Goal: Information Seeking & Learning: Learn about a topic

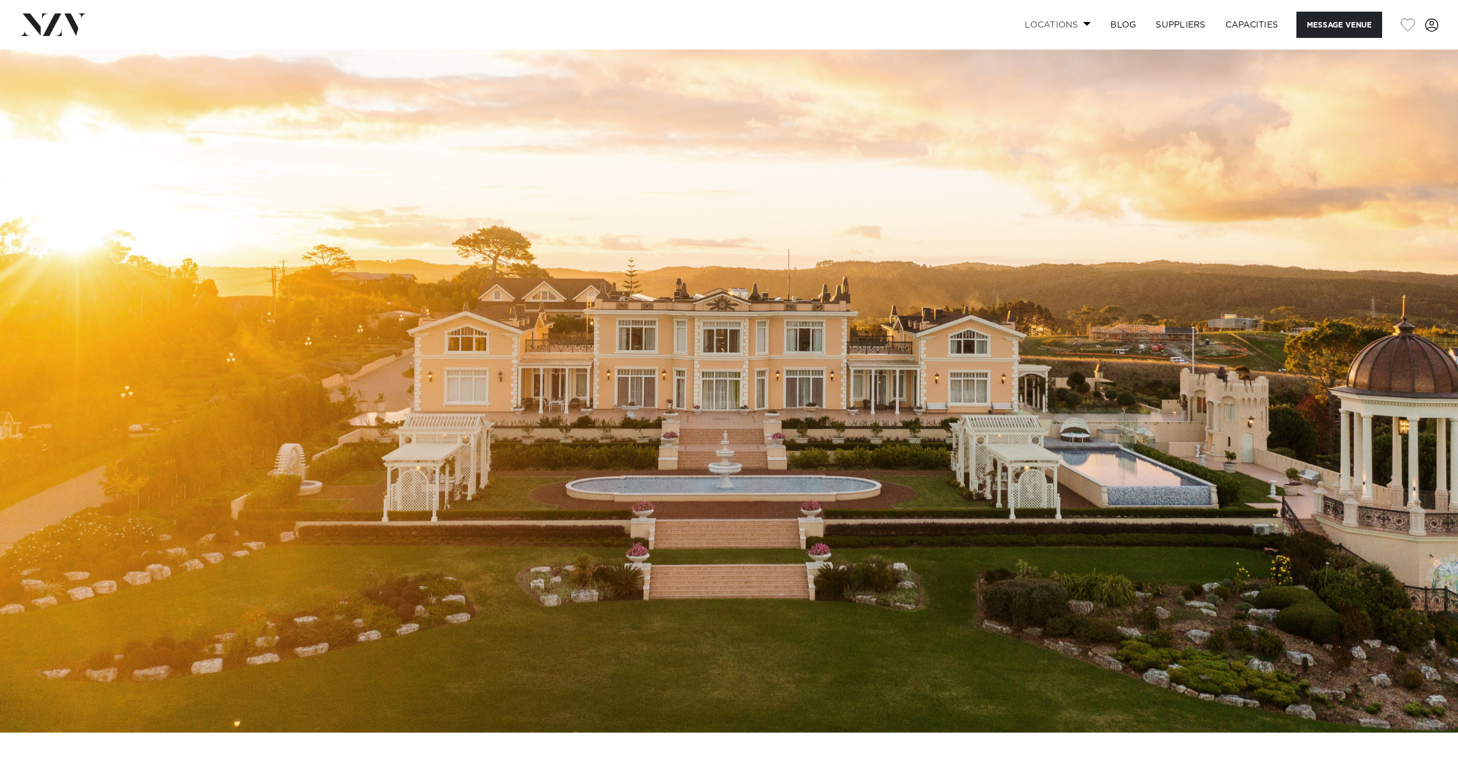
click at [1064, 26] on link "Locations" at bounding box center [1058, 25] width 86 height 26
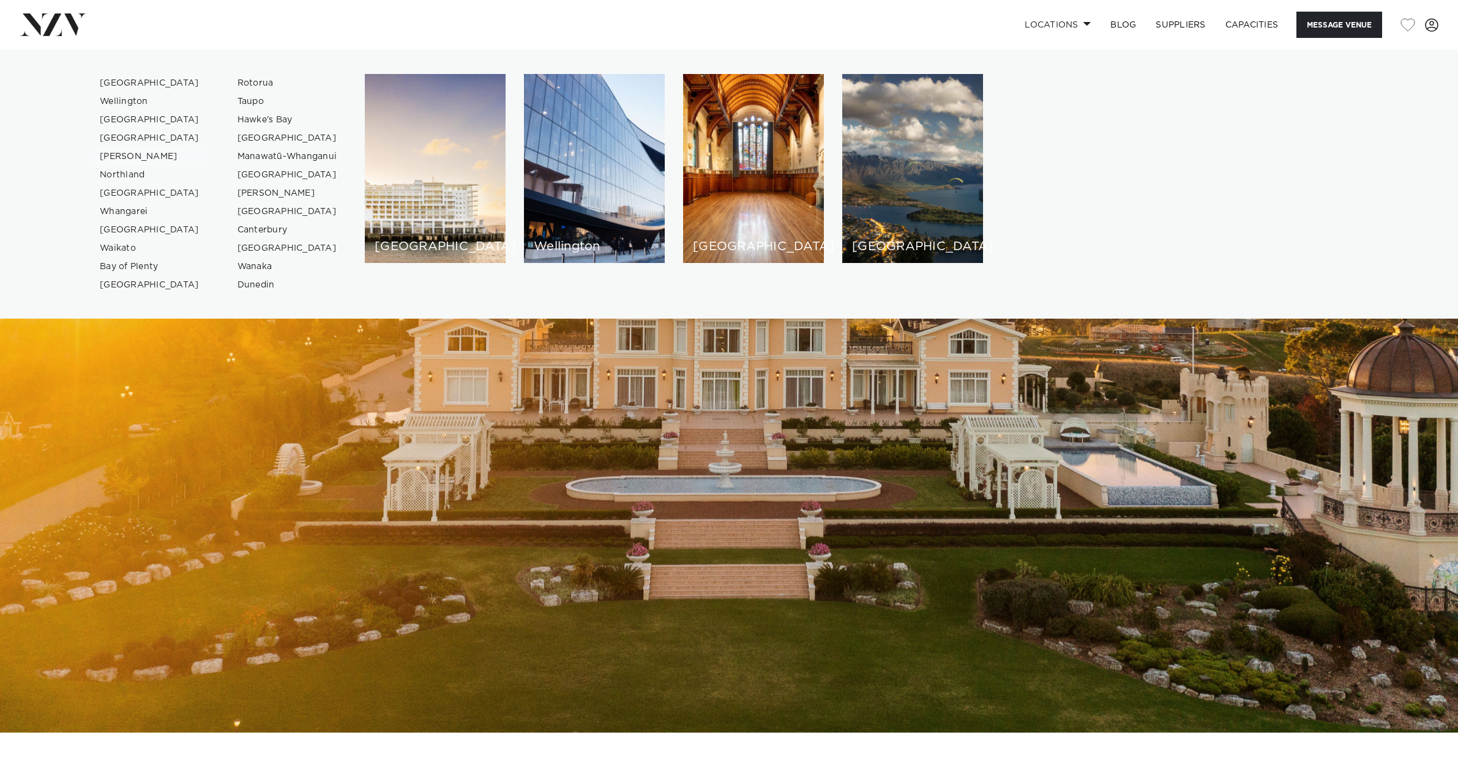
click at [114, 154] on link "[PERSON_NAME]" at bounding box center [149, 156] width 119 height 18
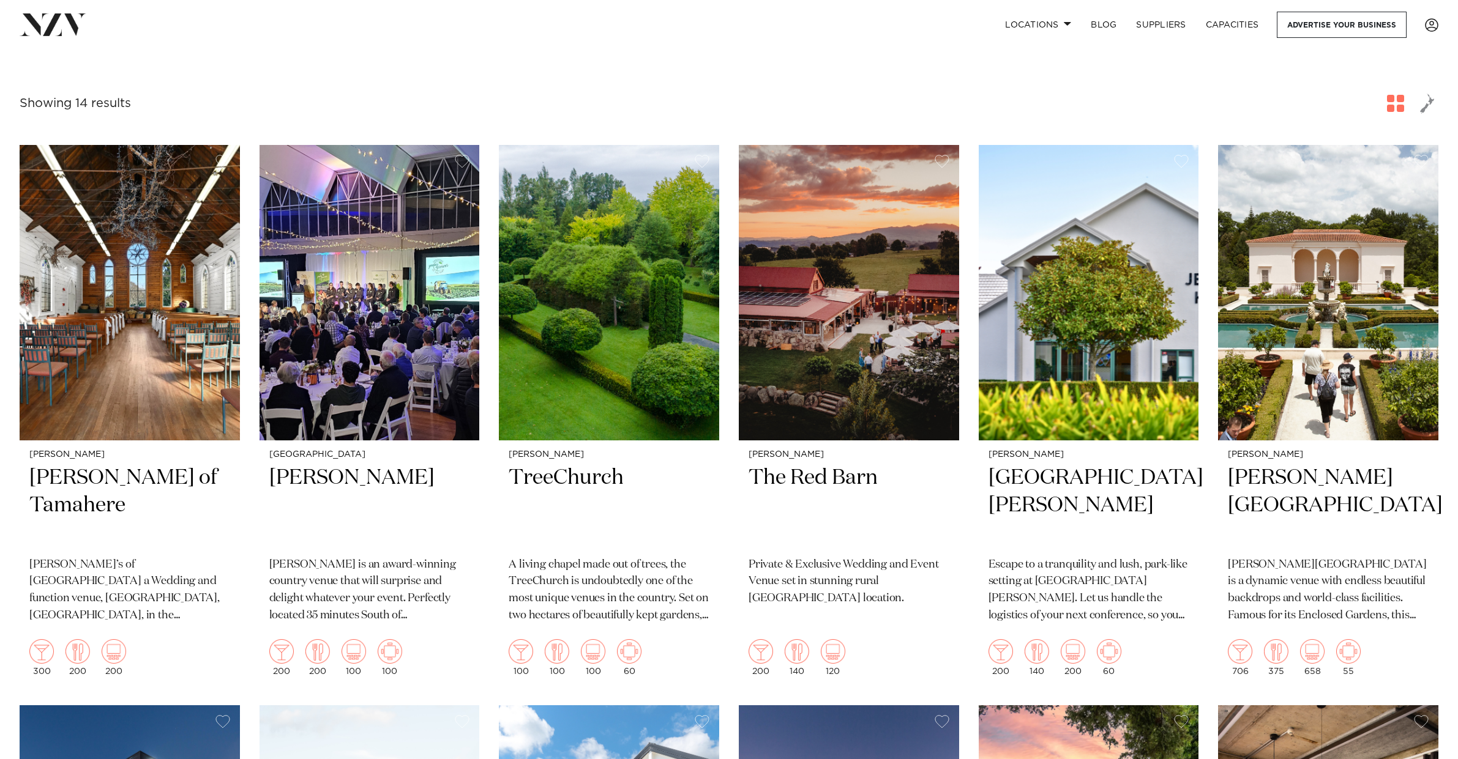
scroll to position [379, 0]
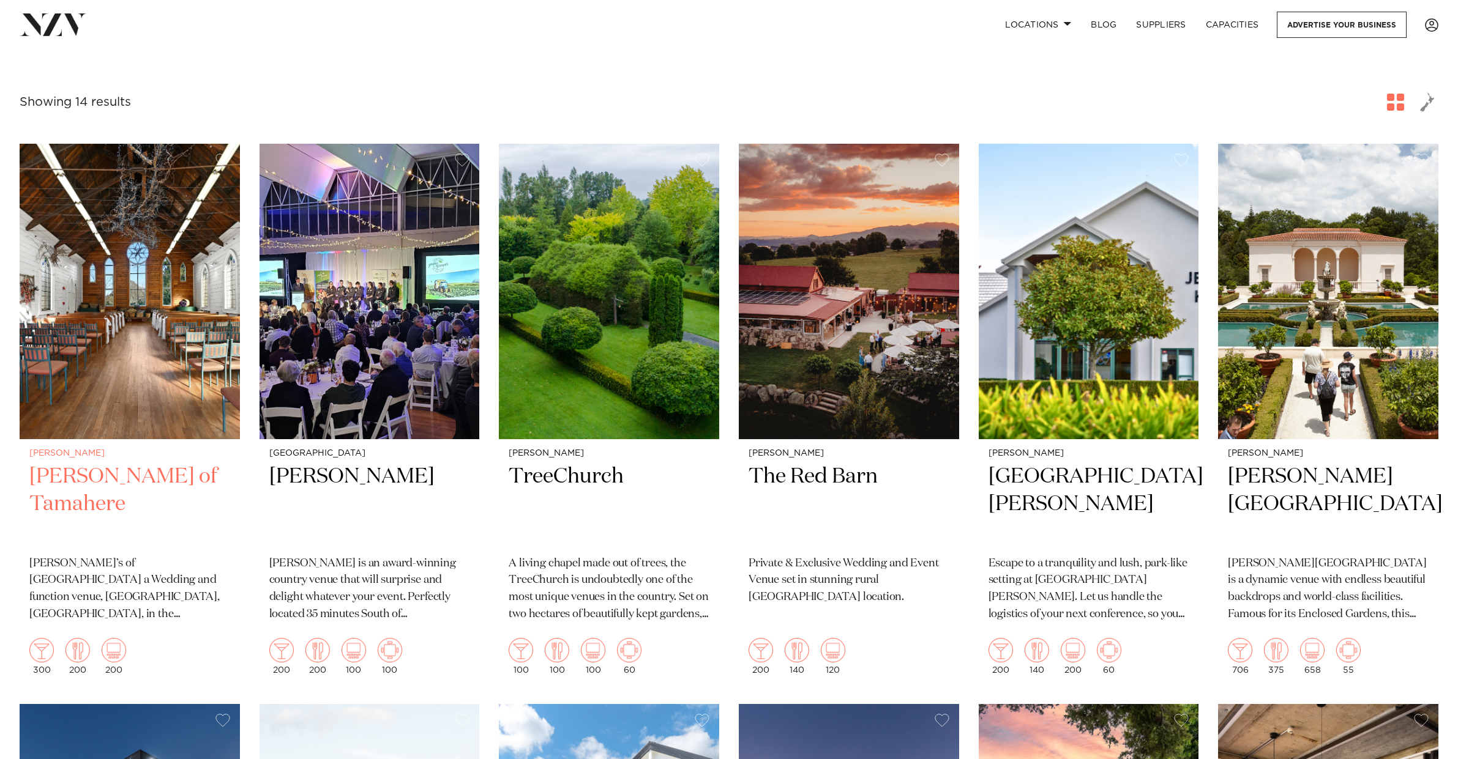
click at [174, 332] on img at bounding box center [130, 292] width 220 height 296
click at [608, 292] on img at bounding box center [609, 292] width 220 height 296
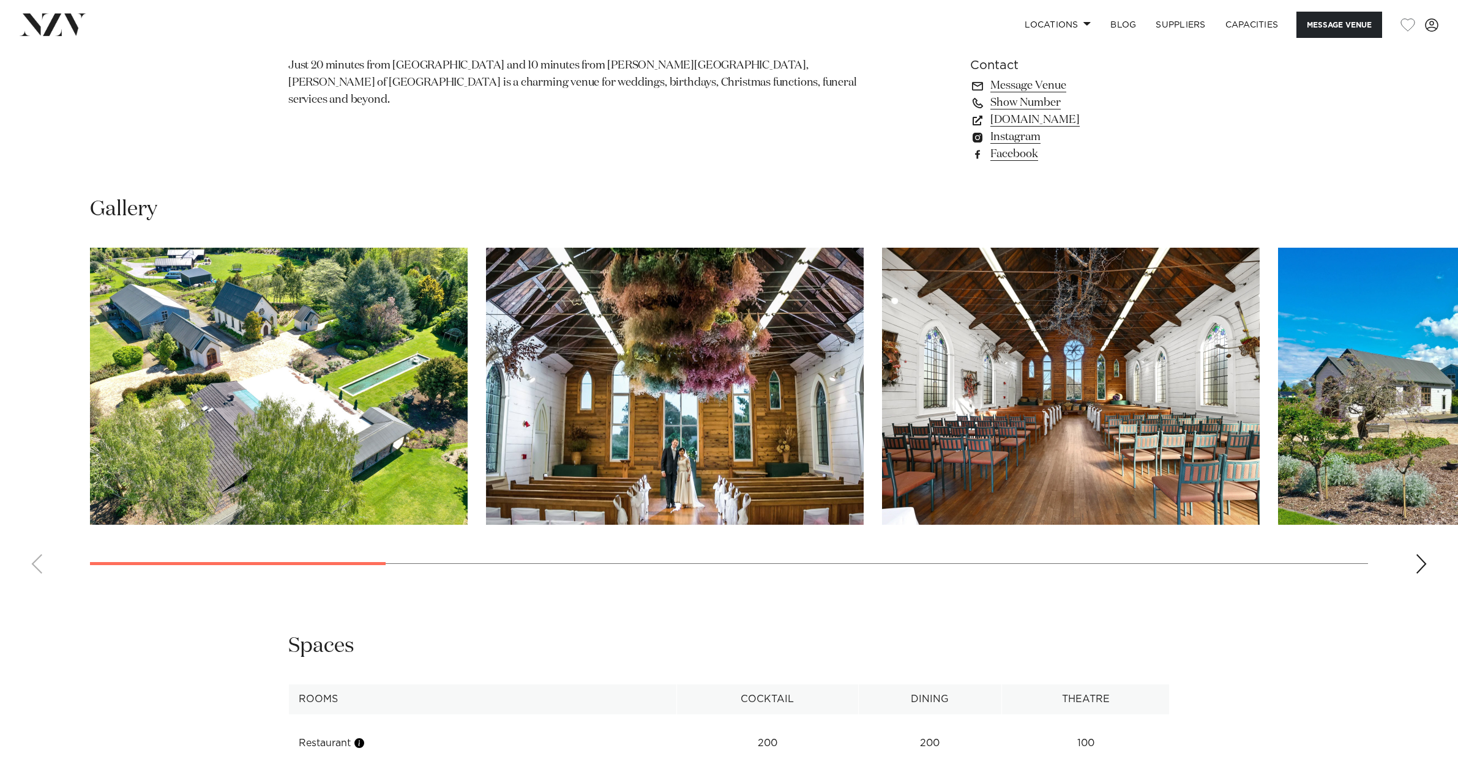
scroll to position [1192, 0]
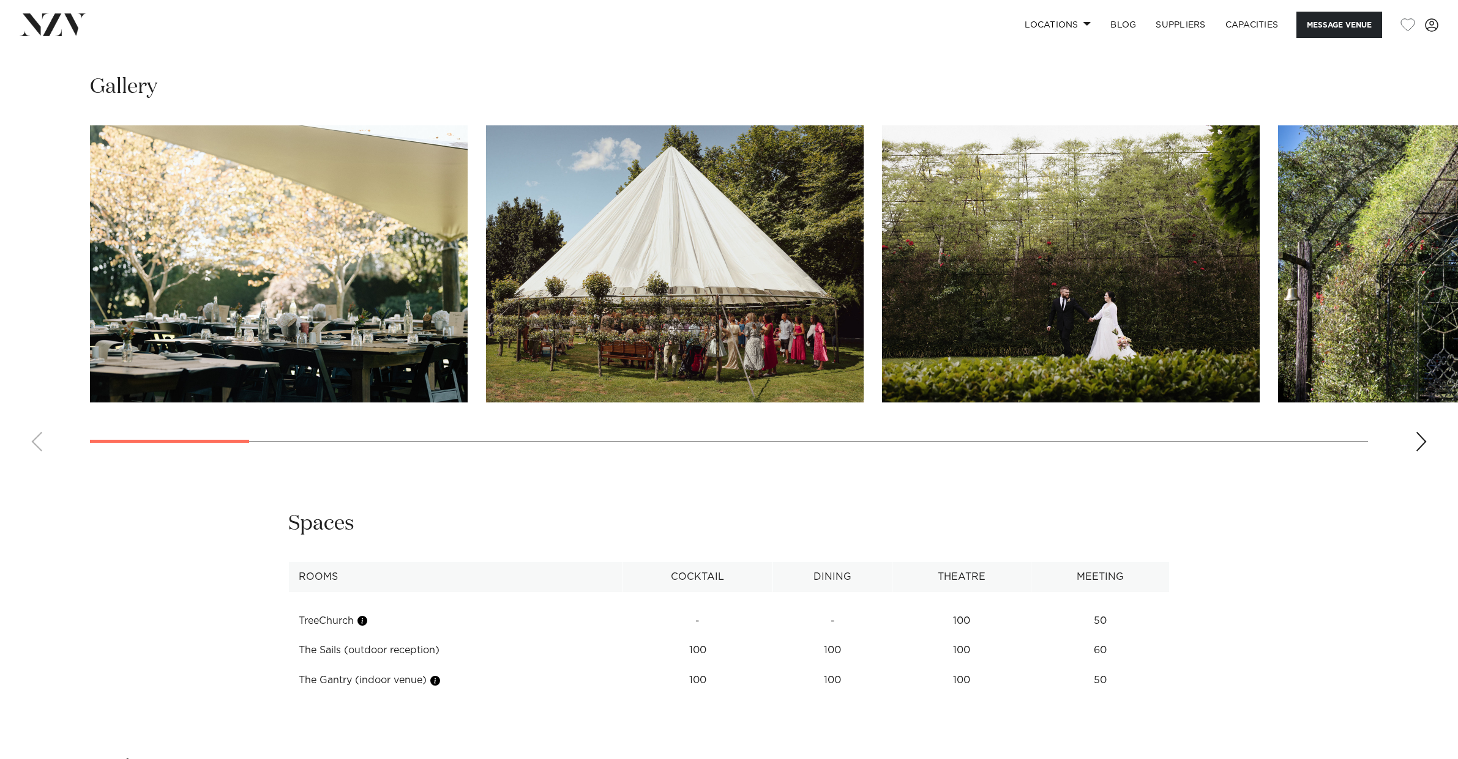
scroll to position [1349, 0]
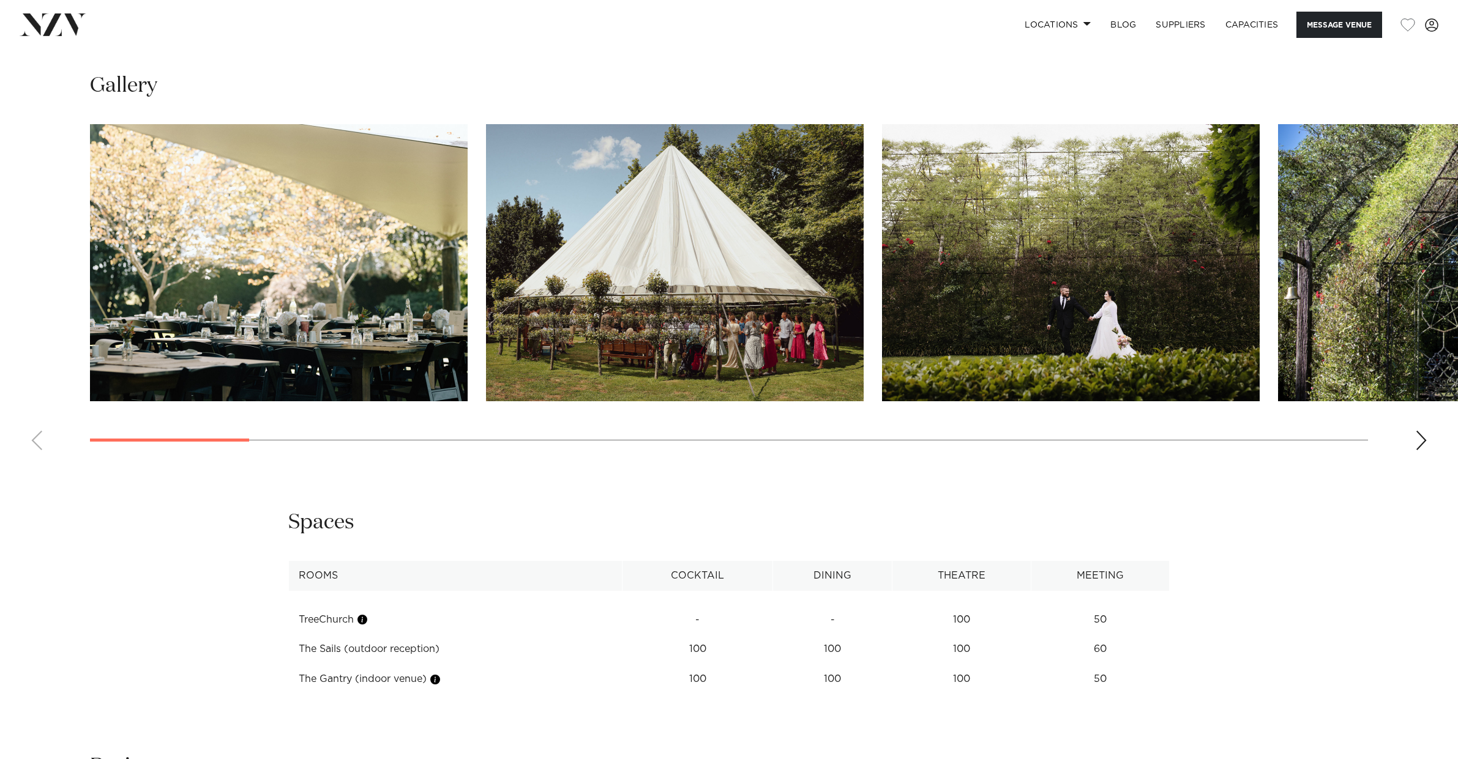
click at [1419, 441] on div "Next slide" at bounding box center [1421, 441] width 12 height 20
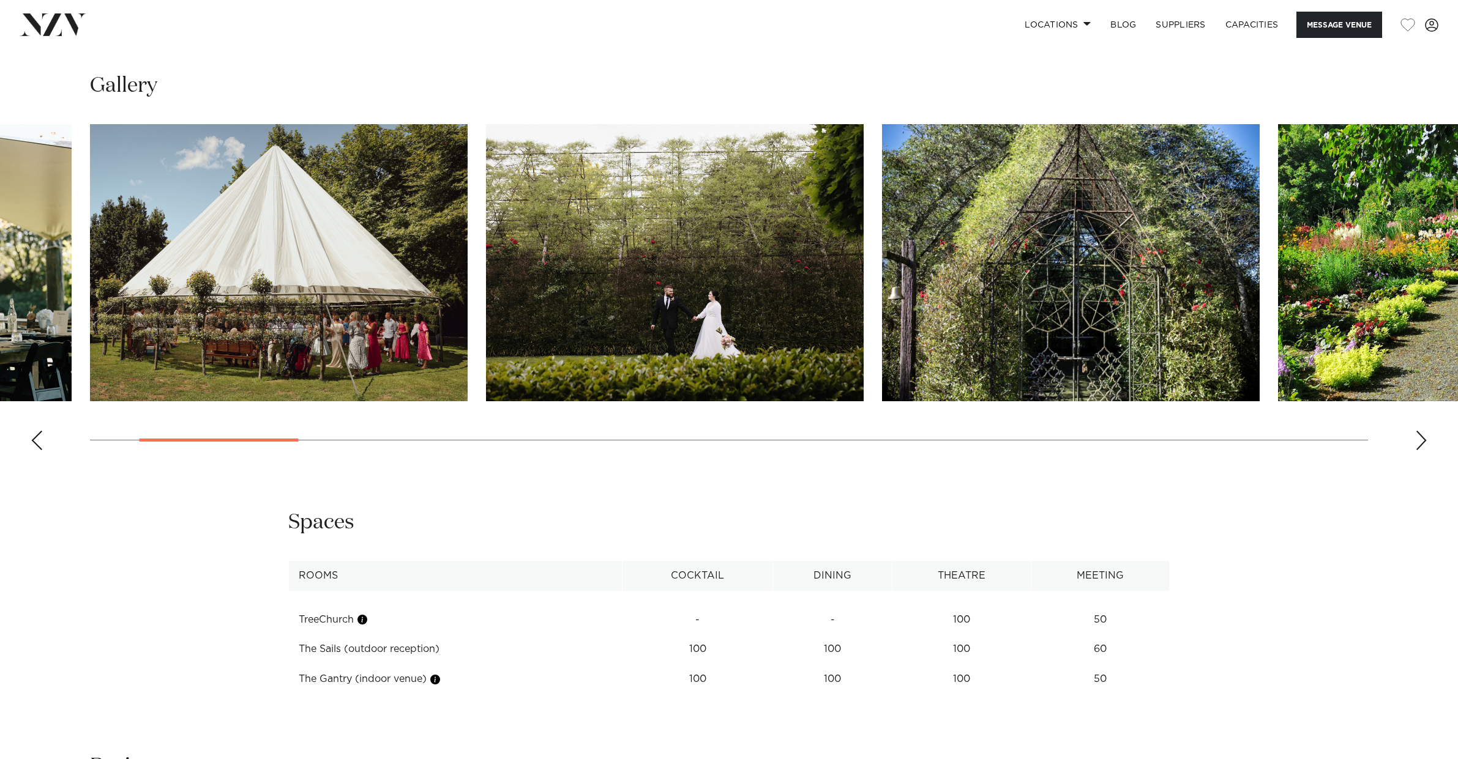
click at [1419, 441] on div "Next slide" at bounding box center [1421, 441] width 12 height 20
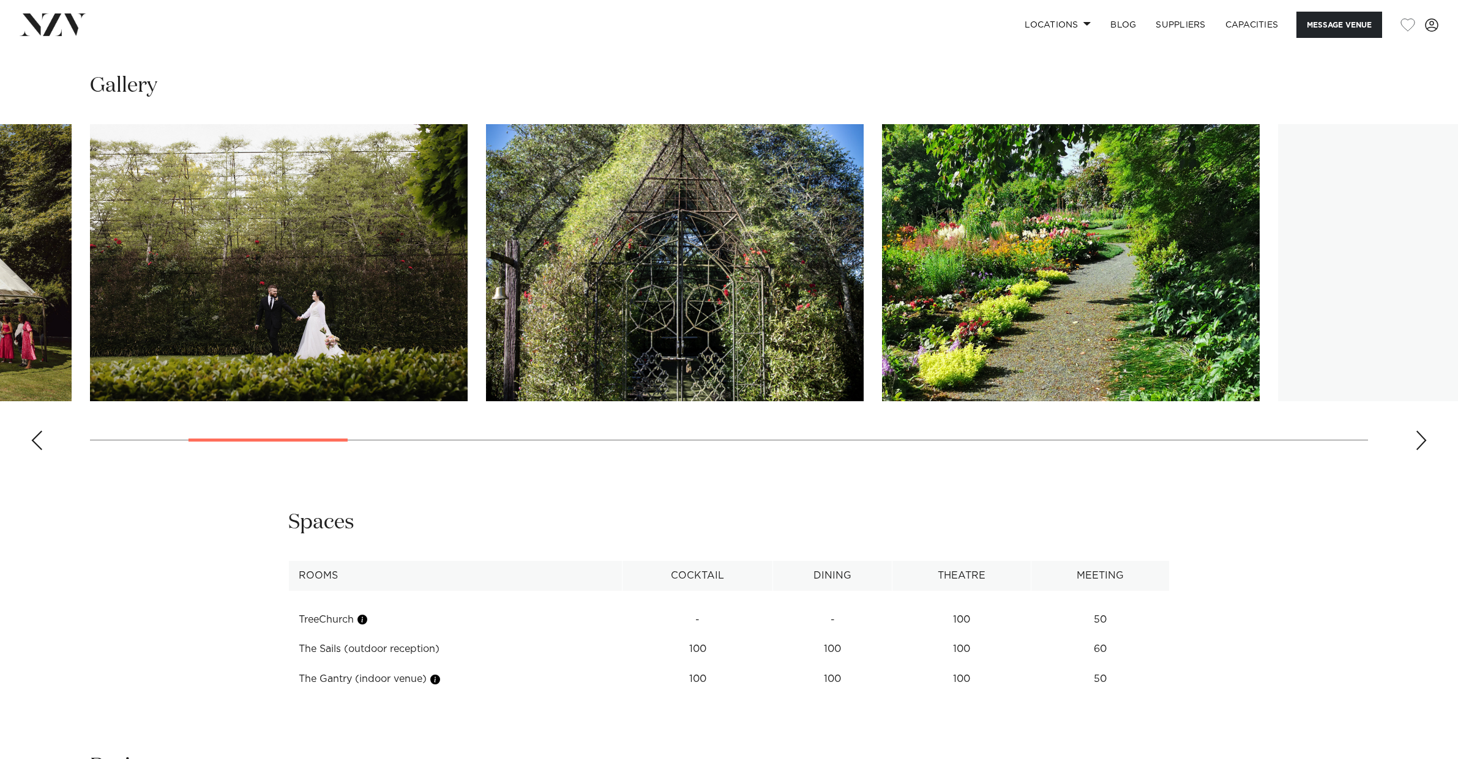
click at [1419, 441] on div "Next slide" at bounding box center [1421, 441] width 12 height 20
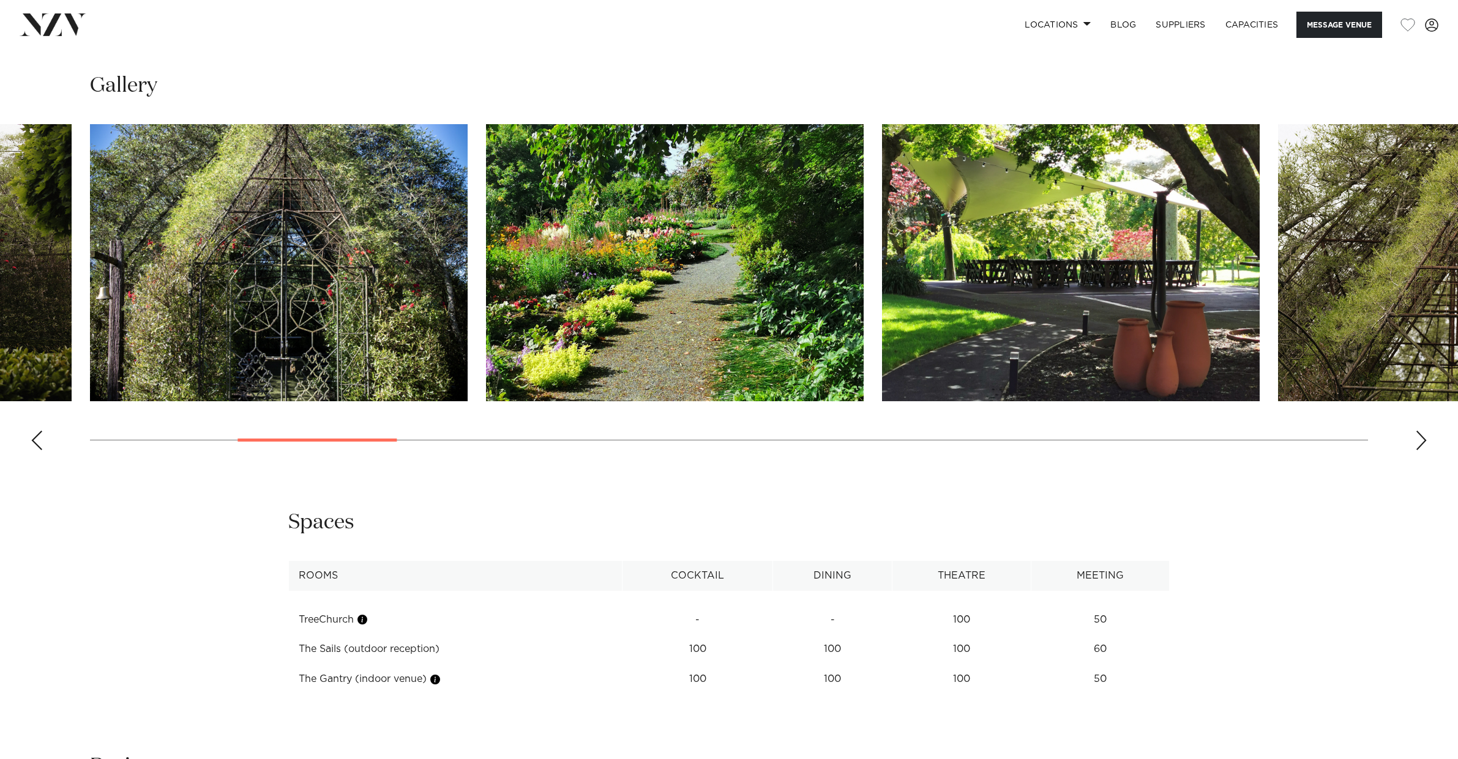
click at [1419, 441] on div "Next slide" at bounding box center [1421, 441] width 12 height 20
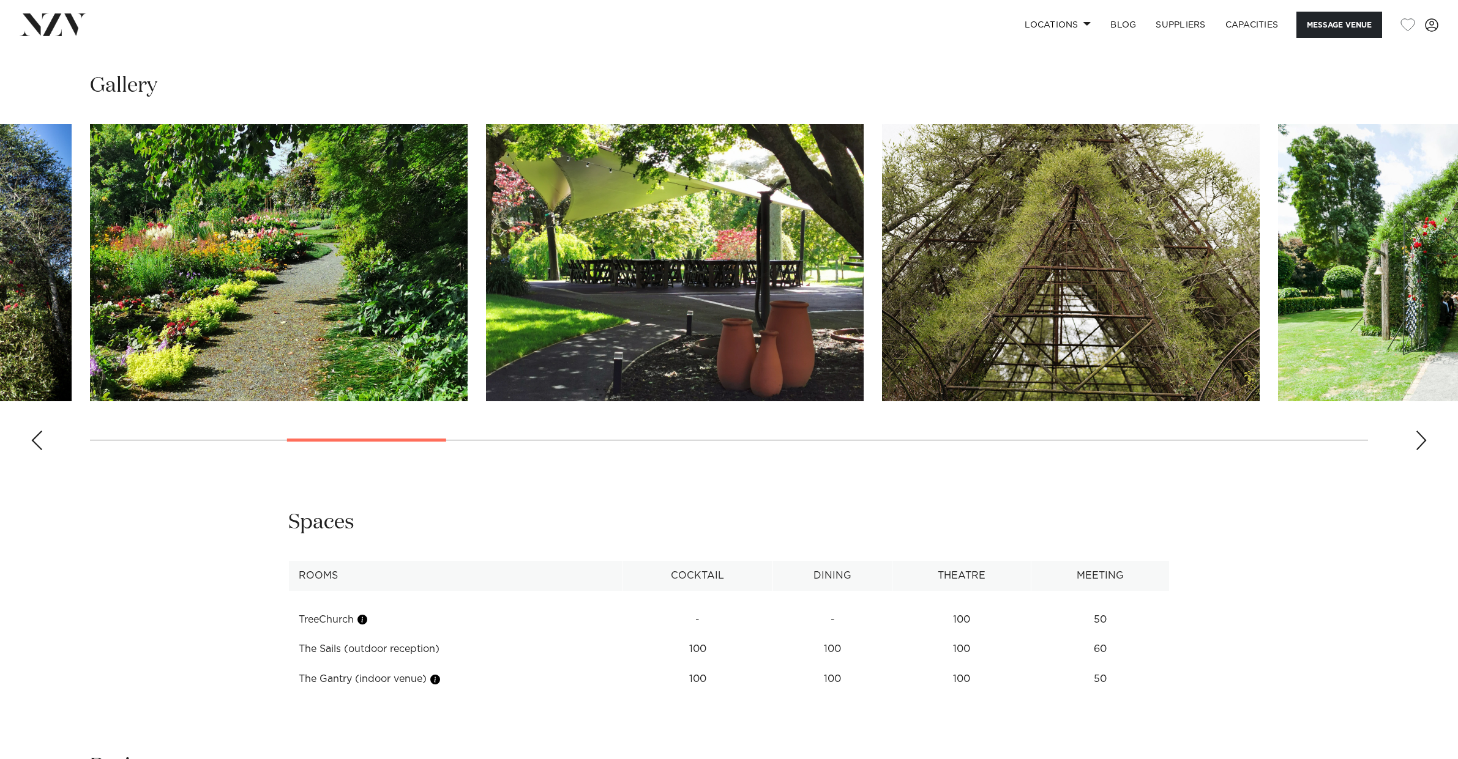
click at [1419, 441] on div "Next slide" at bounding box center [1421, 441] width 12 height 20
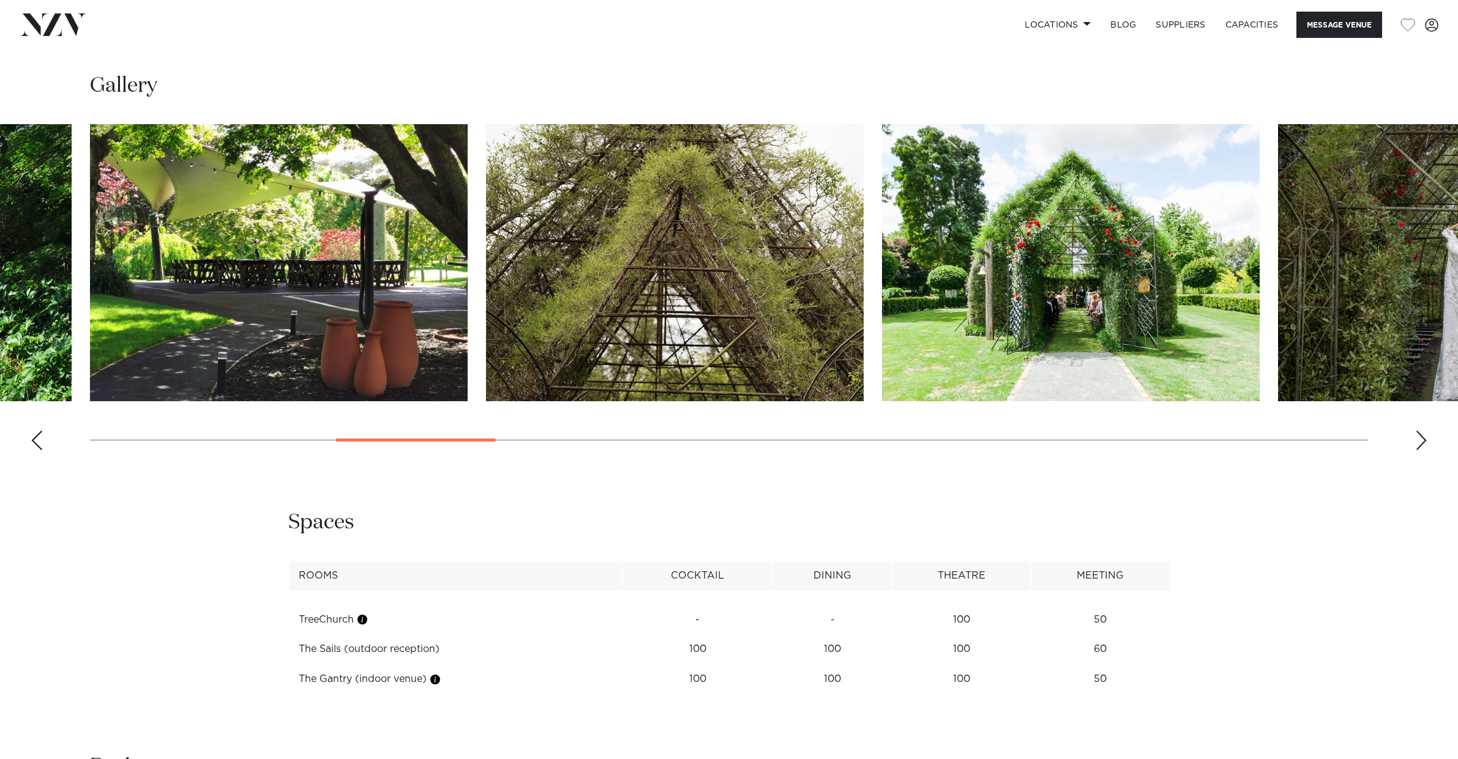
click at [1419, 441] on div "Next slide" at bounding box center [1421, 441] width 12 height 20
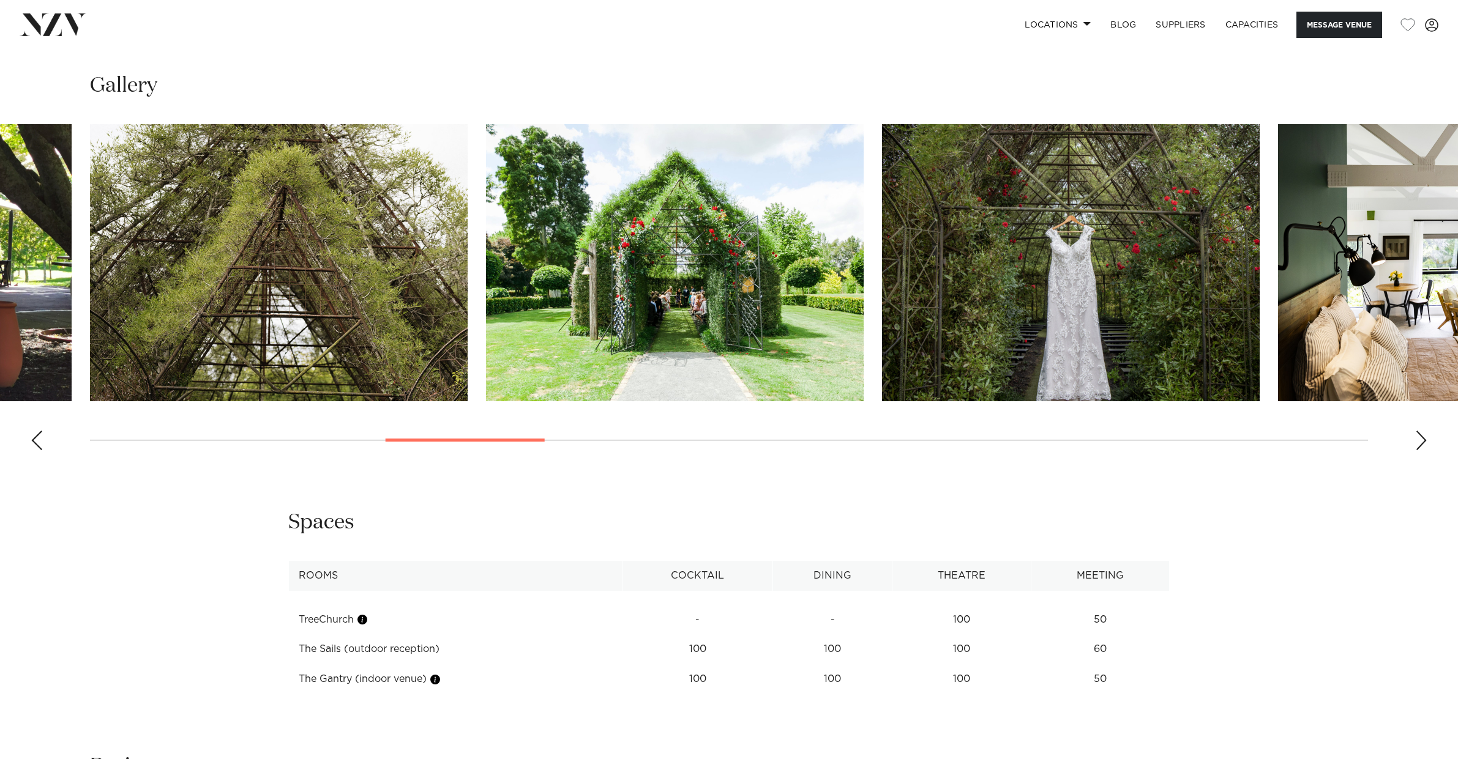
click at [1419, 441] on div "Next slide" at bounding box center [1421, 441] width 12 height 20
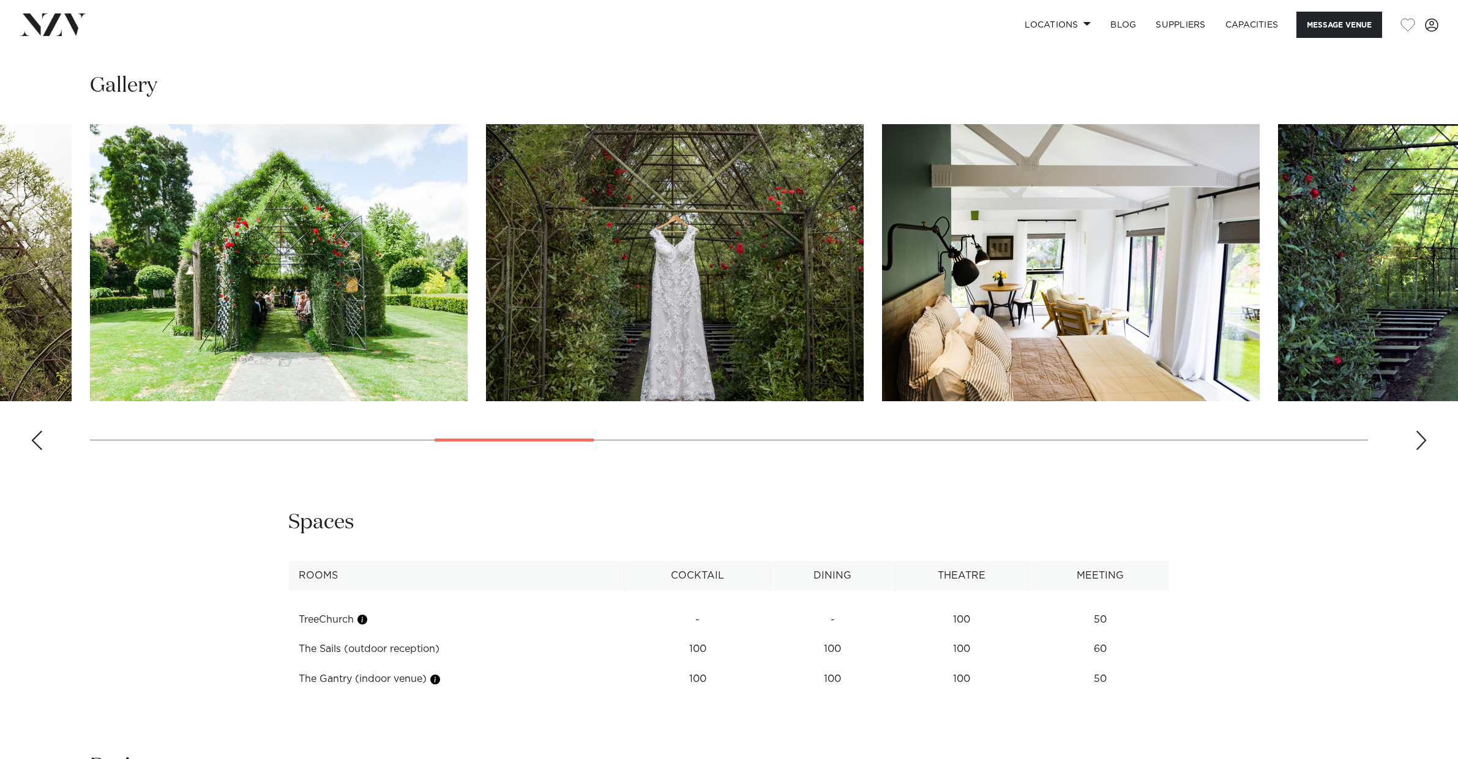
click at [1419, 441] on div "Next slide" at bounding box center [1421, 441] width 12 height 20
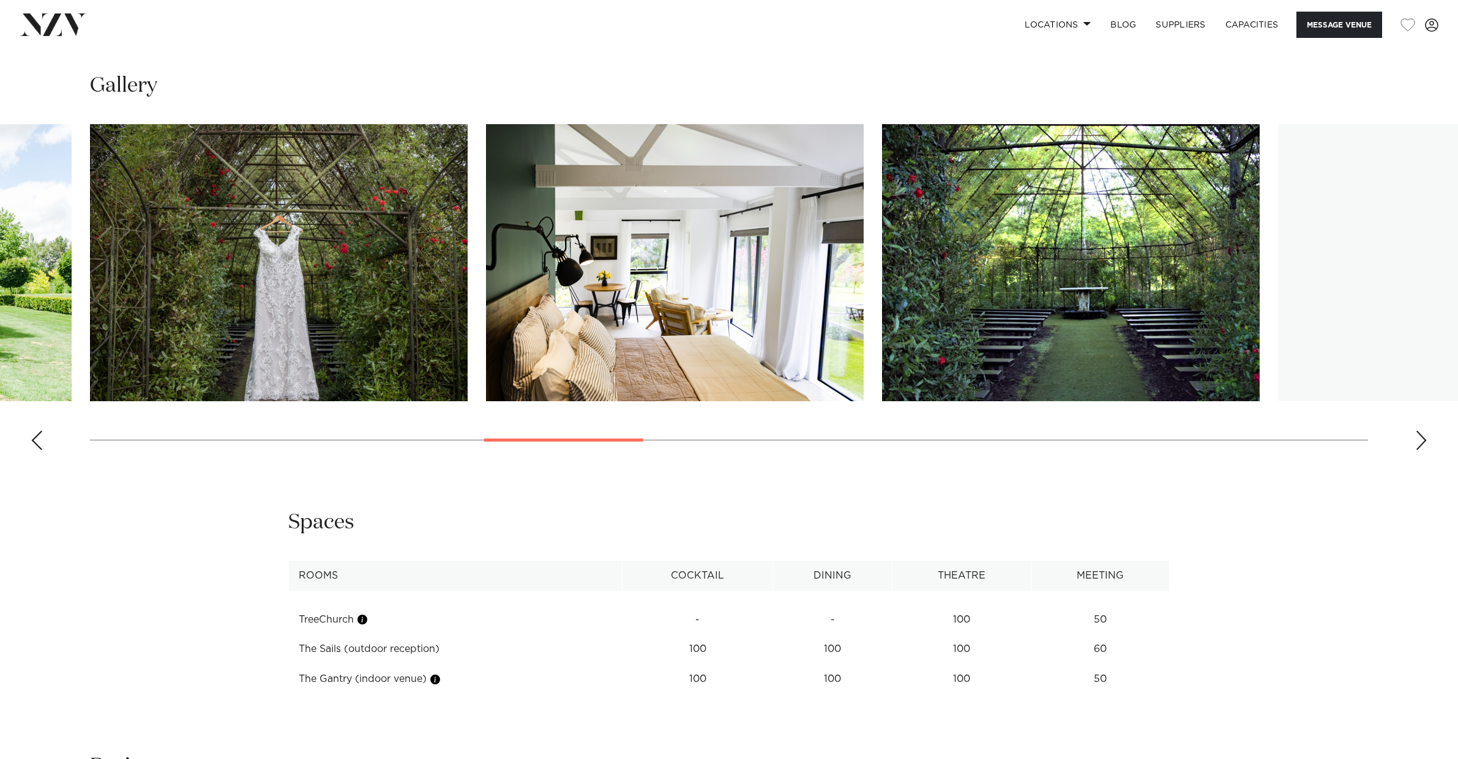
click at [1419, 441] on div "Next slide" at bounding box center [1421, 441] width 12 height 20
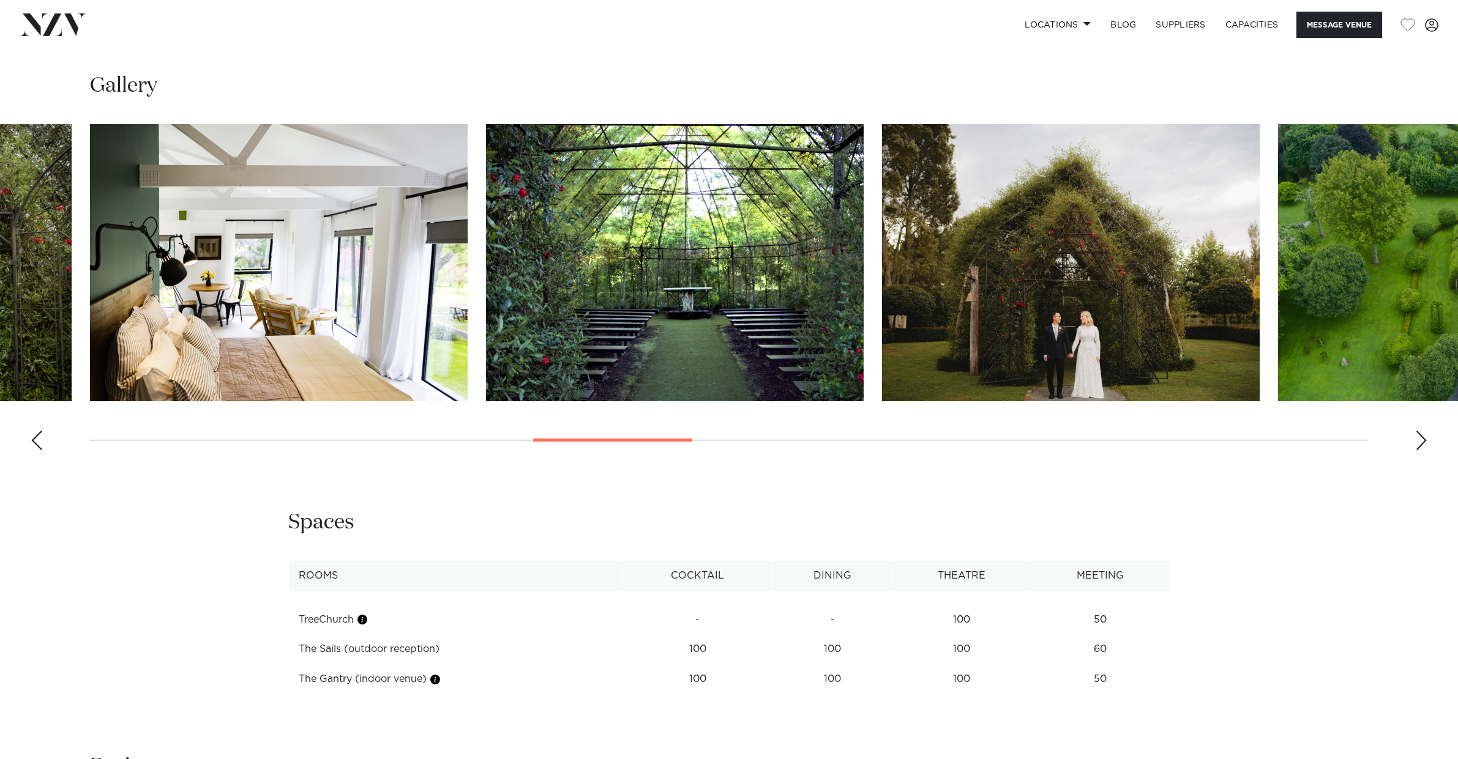
click at [1419, 441] on div "Next slide" at bounding box center [1421, 441] width 12 height 20
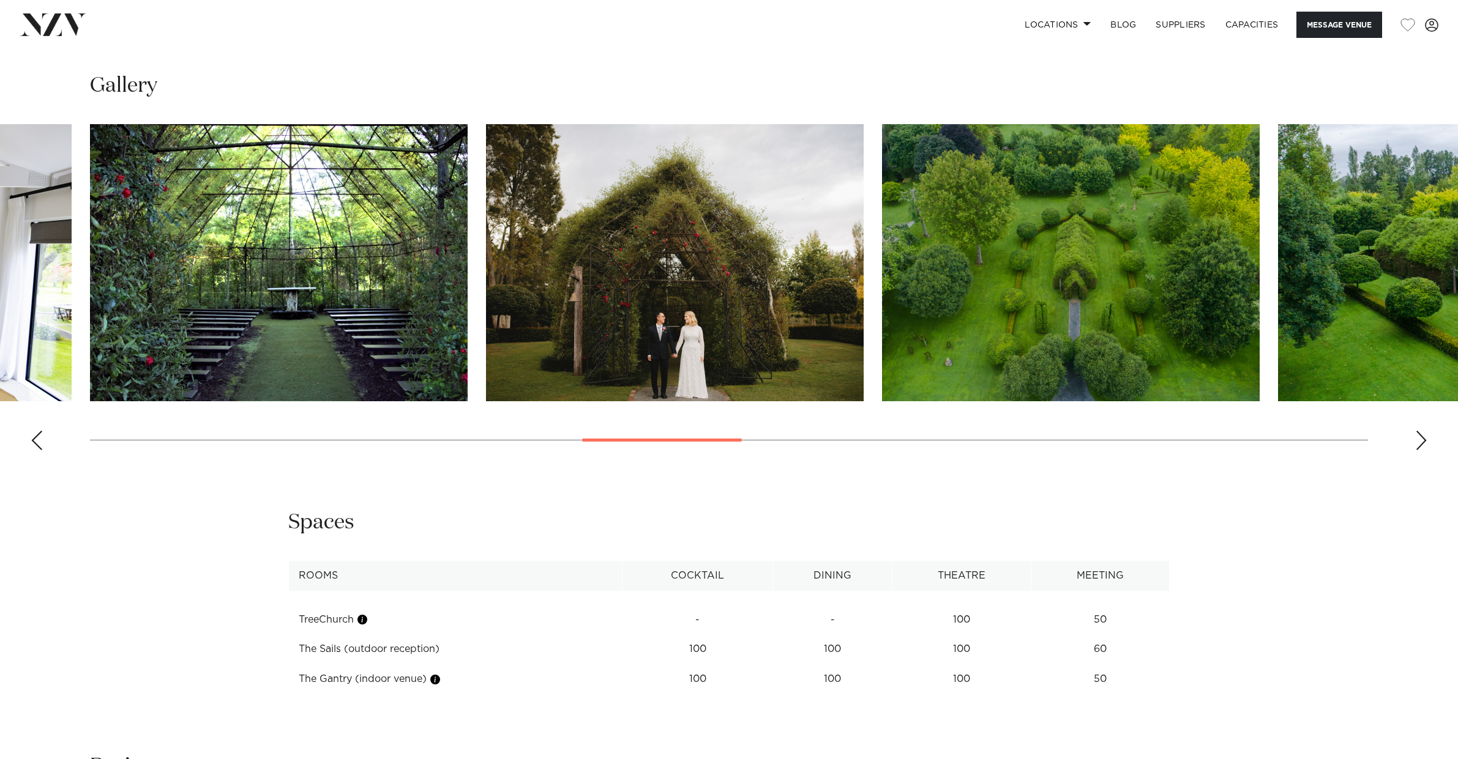
click at [1419, 441] on div "Next slide" at bounding box center [1421, 441] width 12 height 20
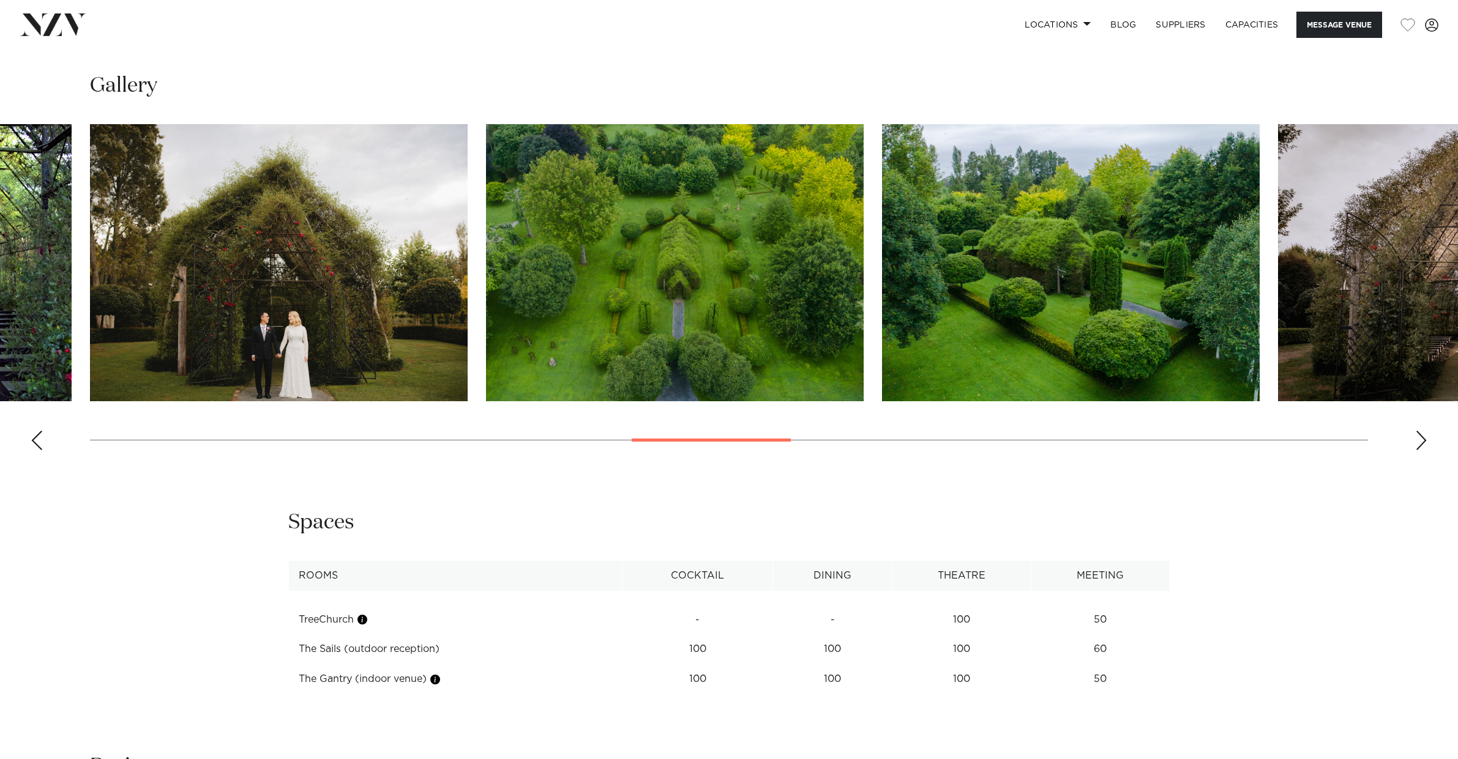
click at [1419, 441] on div "Next slide" at bounding box center [1421, 441] width 12 height 20
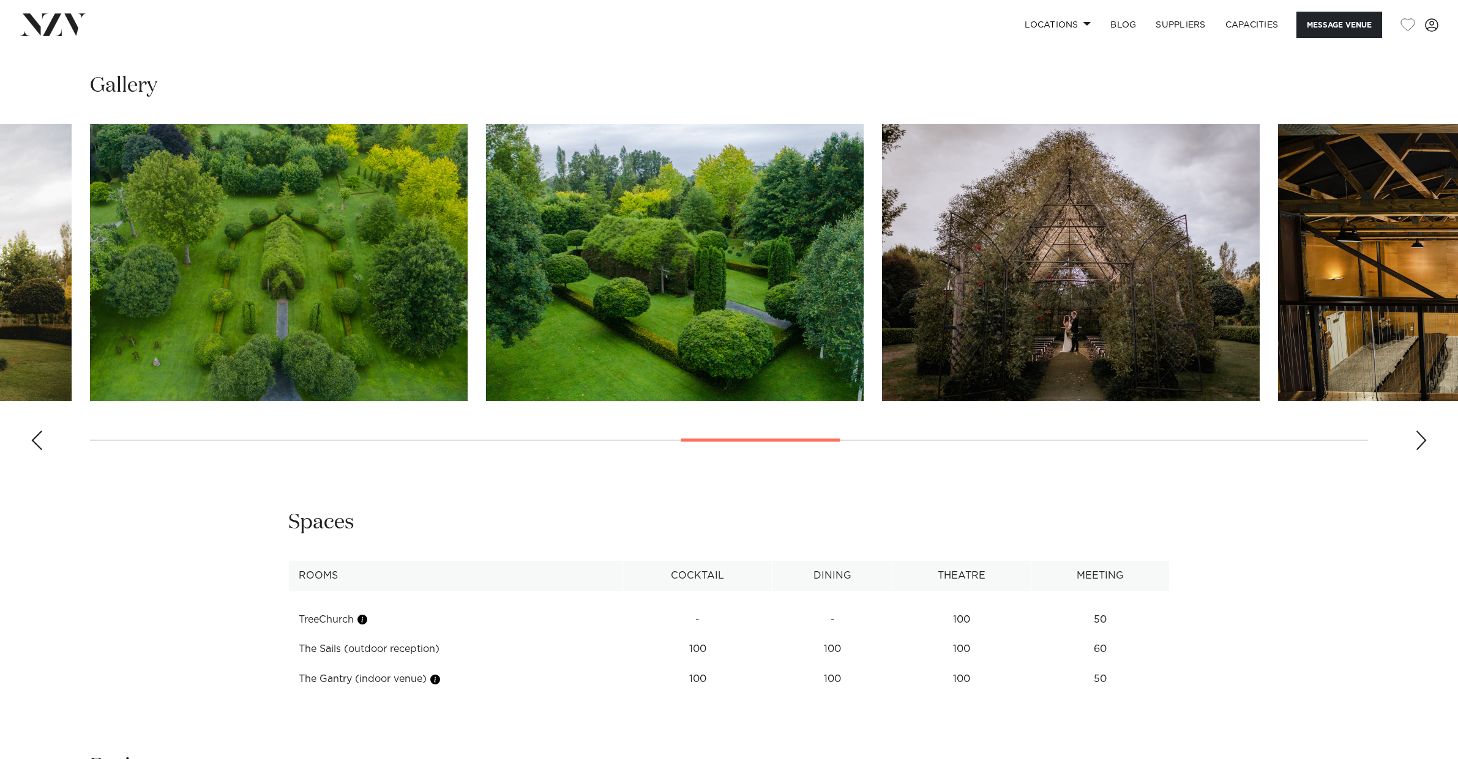
click at [1419, 441] on div "Next slide" at bounding box center [1421, 441] width 12 height 20
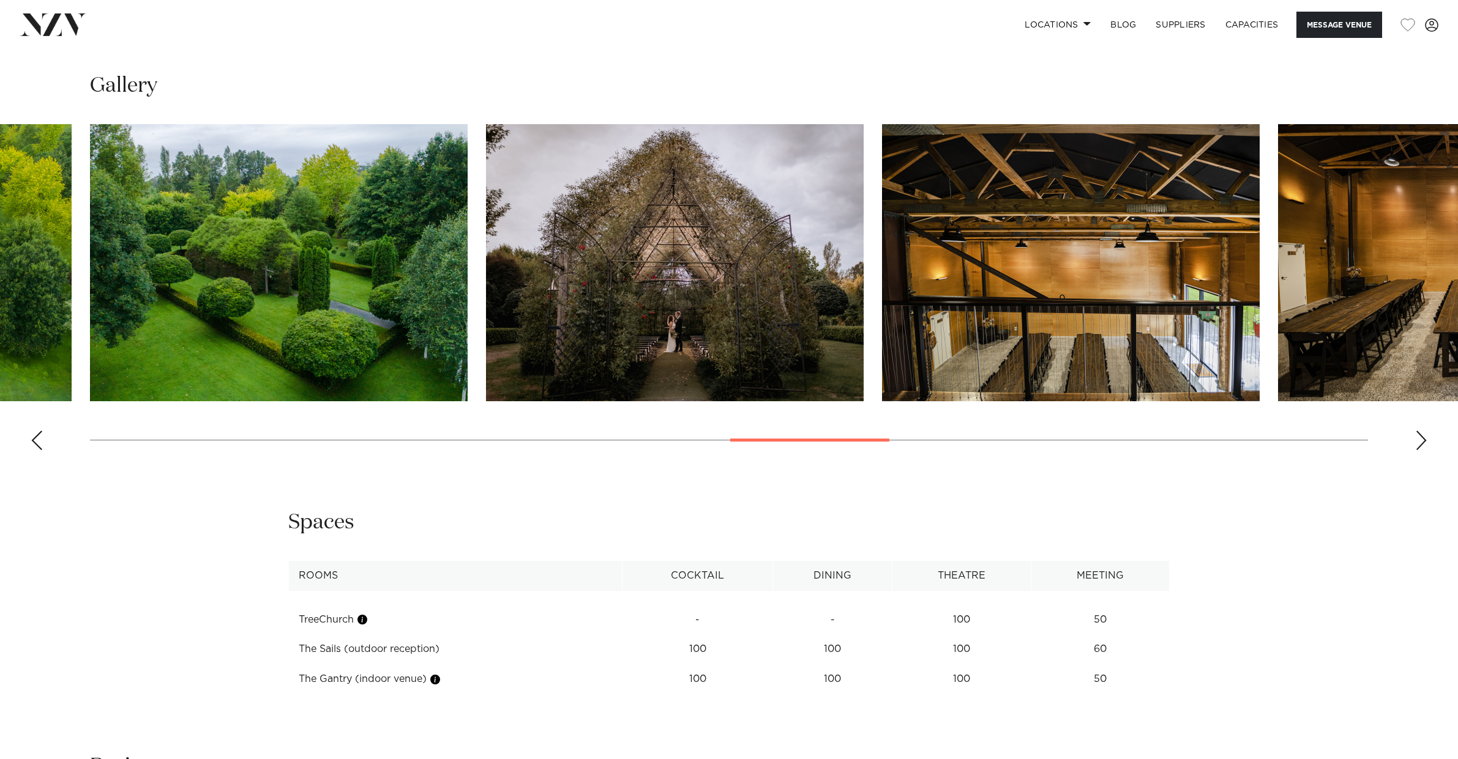
click at [1419, 441] on div "Next slide" at bounding box center [1421, 441] width 12 height 20
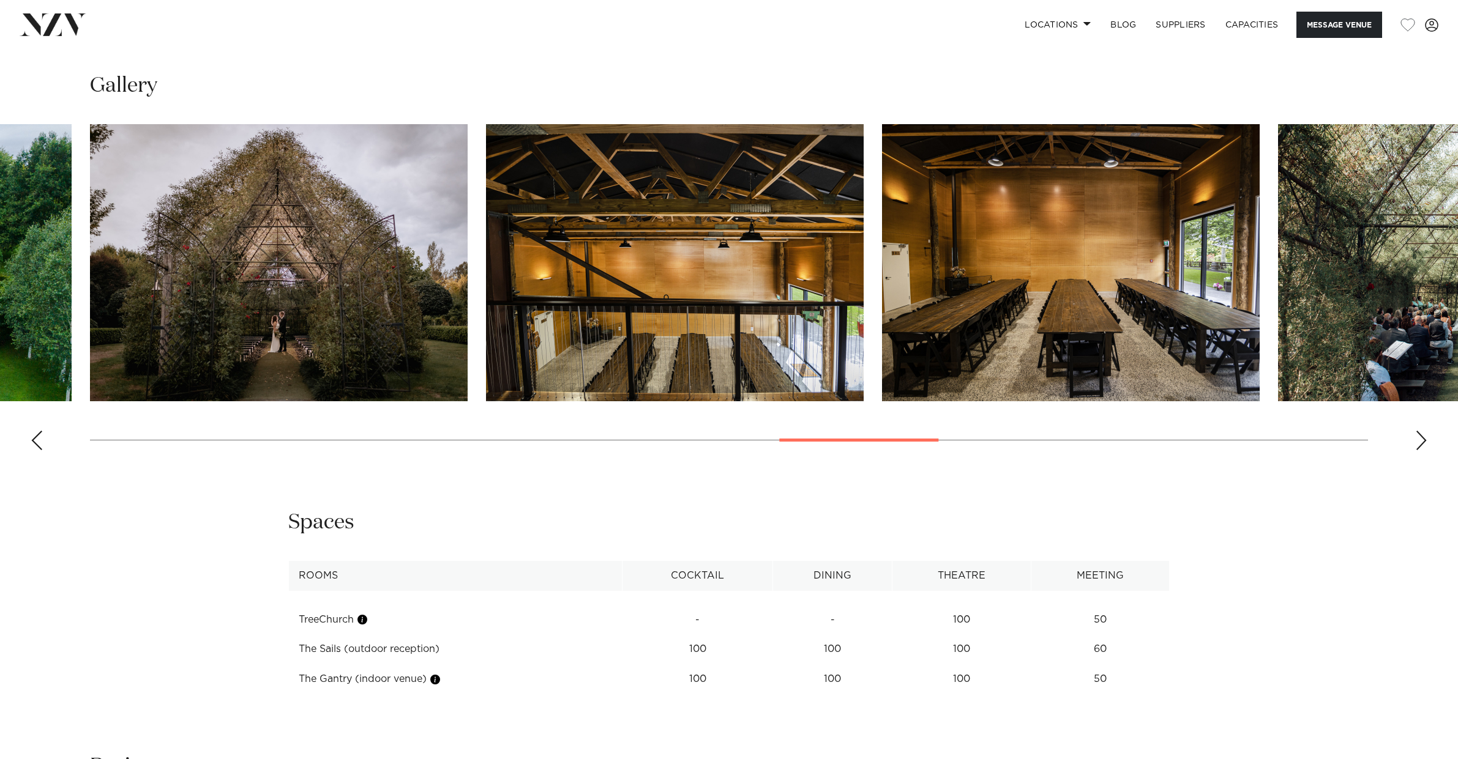
click at [1419, 441] on div "Next slide" at bounding box center [1421, 441] width 12 height 20
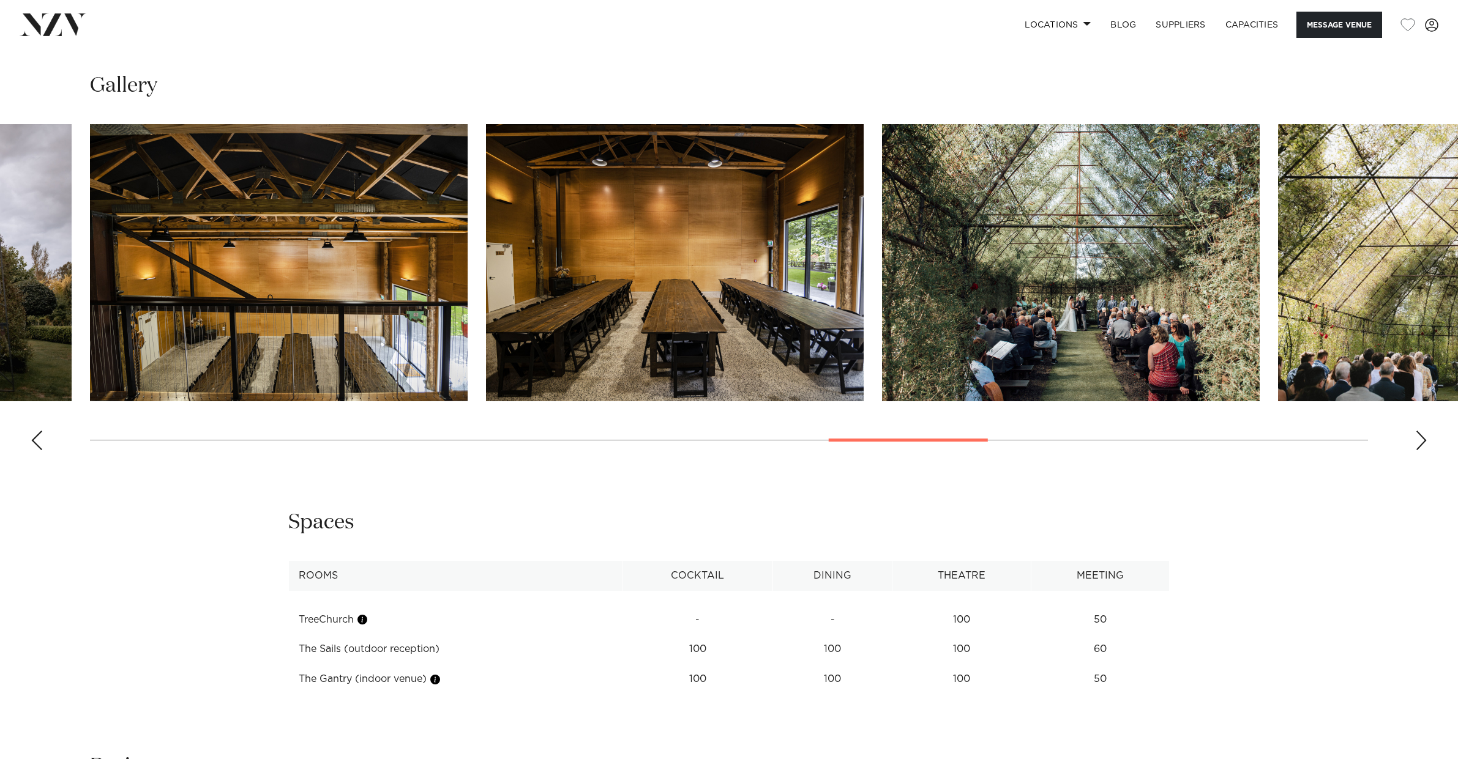
click at [1419, 441] on div "Next slide" at bounding box center [1421, 441] width 12 height 20
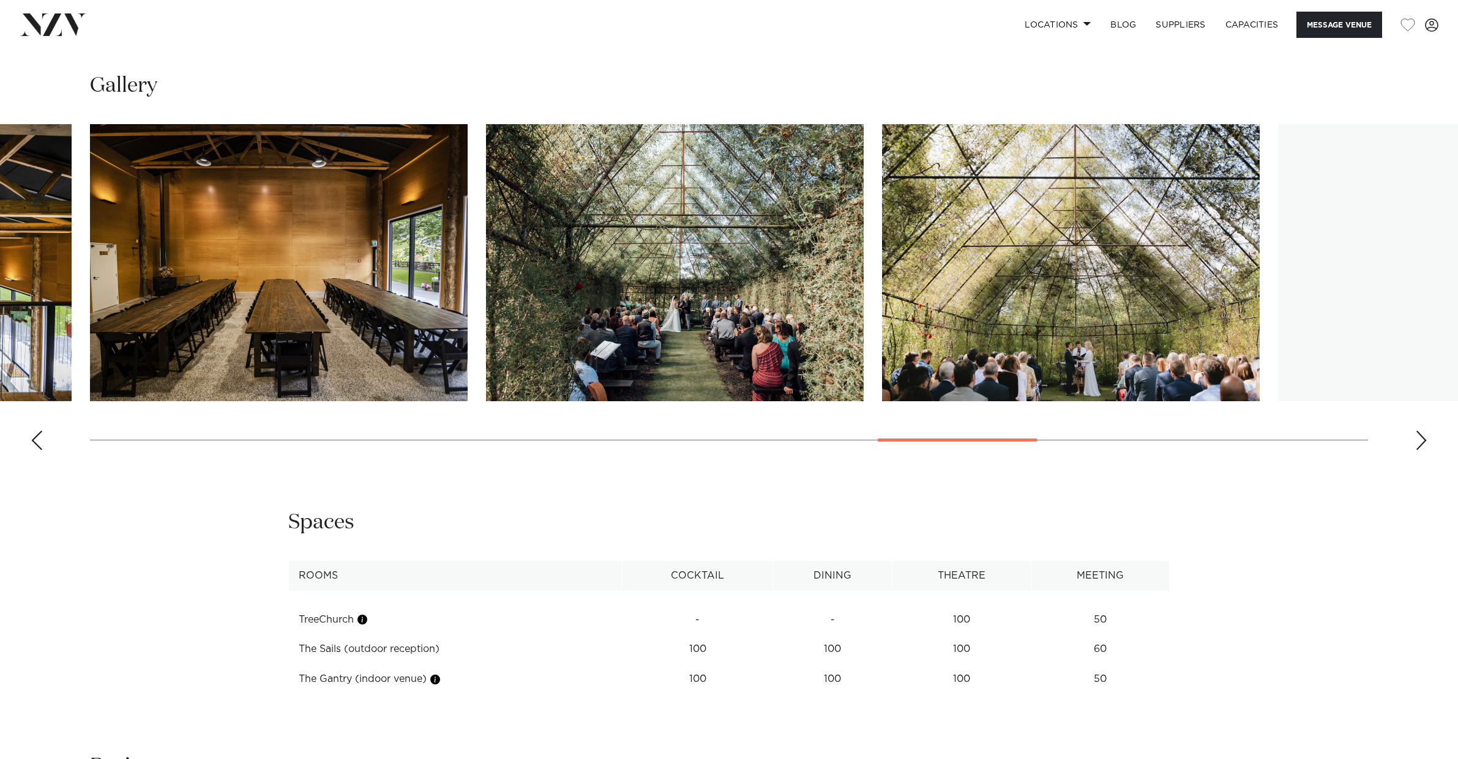
click at [1419, 441] on div "Next slide" at bounding box center [1421, 441] width 12 height 20
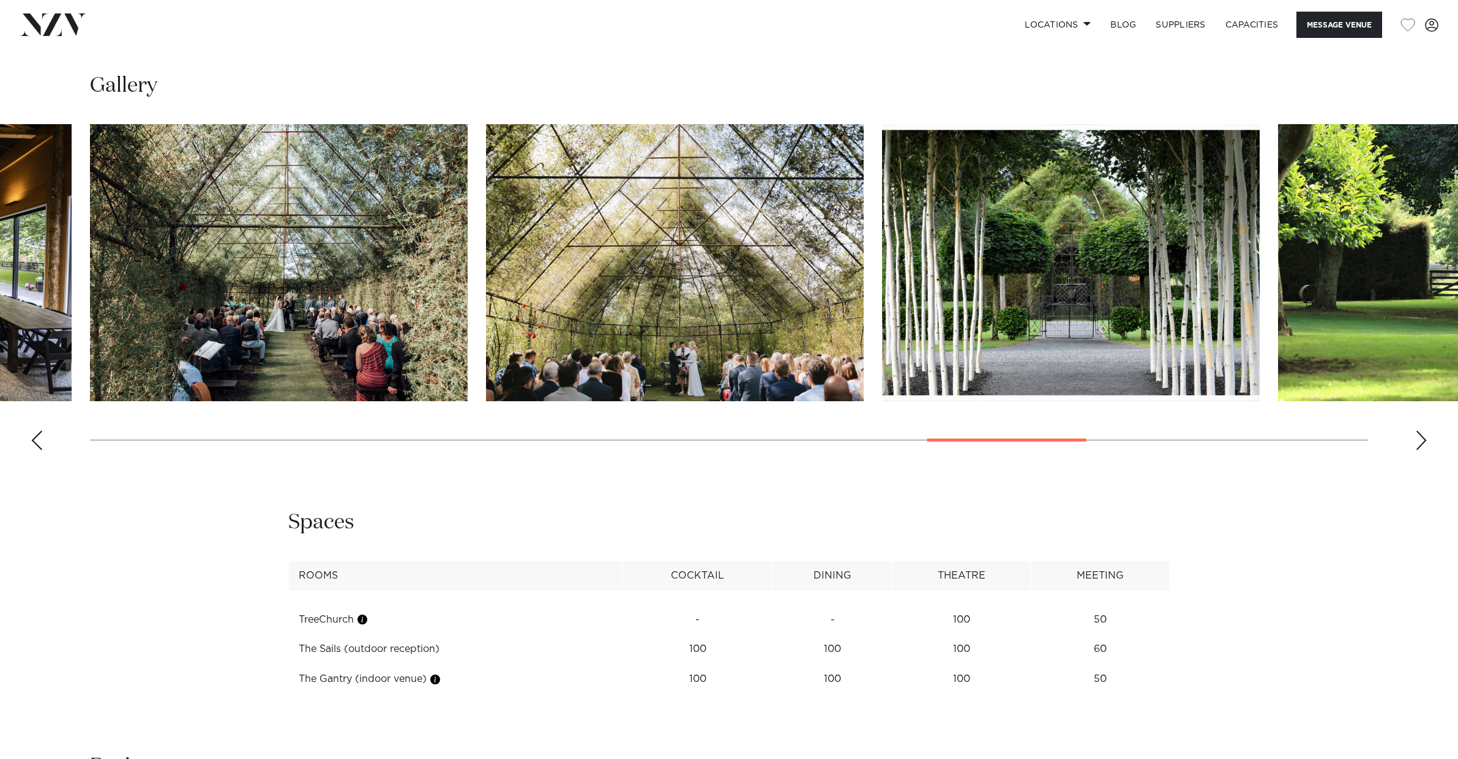
click at [1419, 441] on div "Next slide" at bounding box center [1421, 441] width 12 height 20
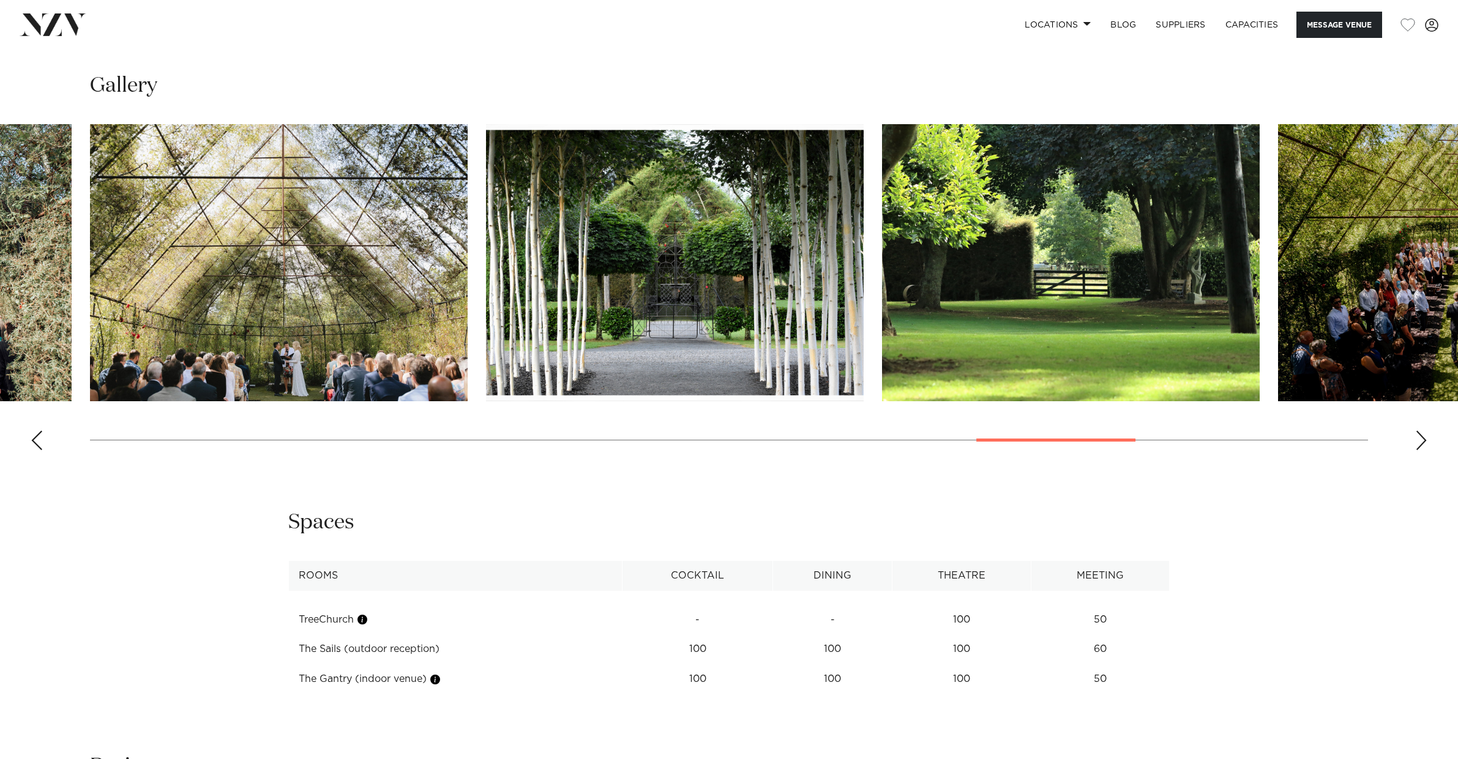
click at [1419, 441] on div "Next slide" at bounding box center [1421, 441] width 12 height 20
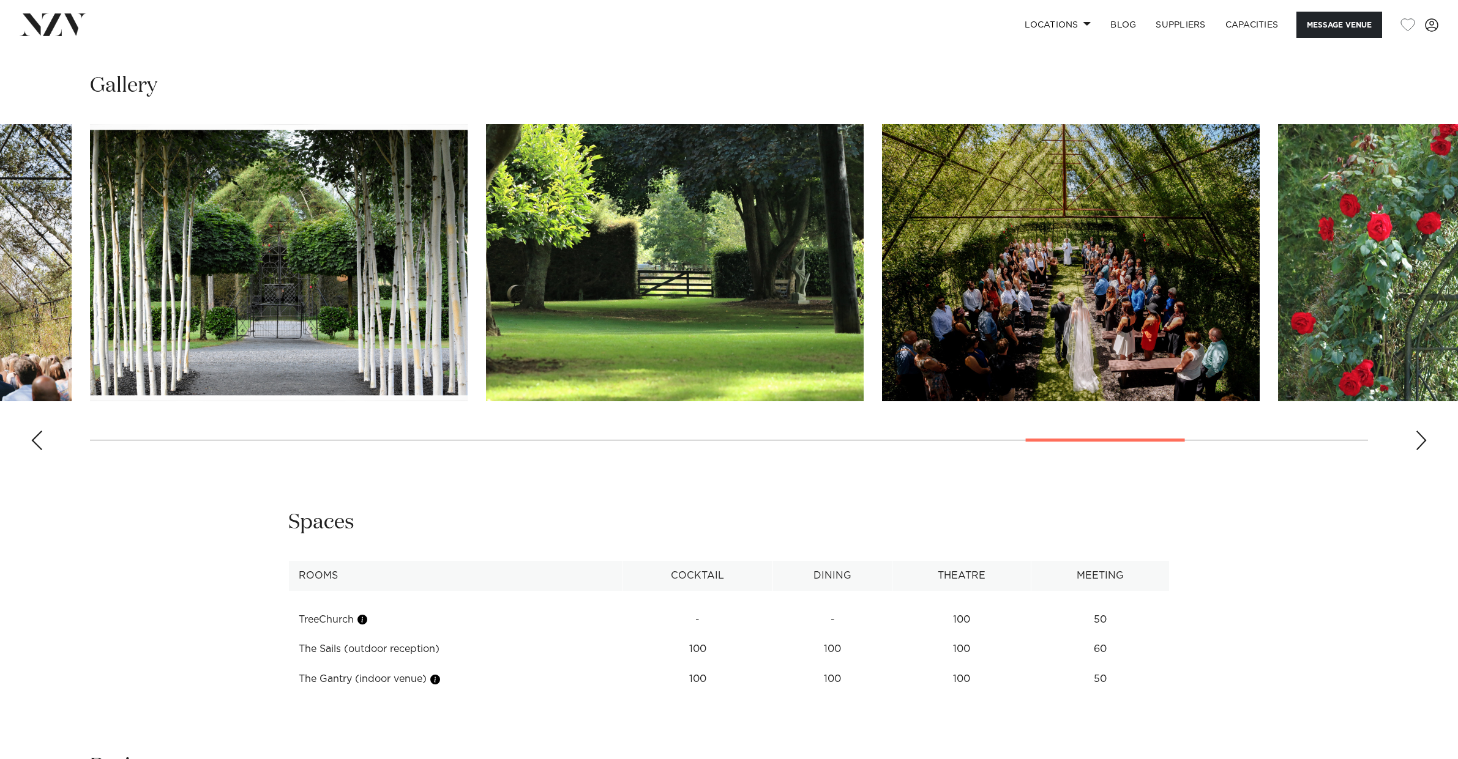
click at [1419, 441] on div "Next slide" at bounding box center [1421, 441] width 12 height 20
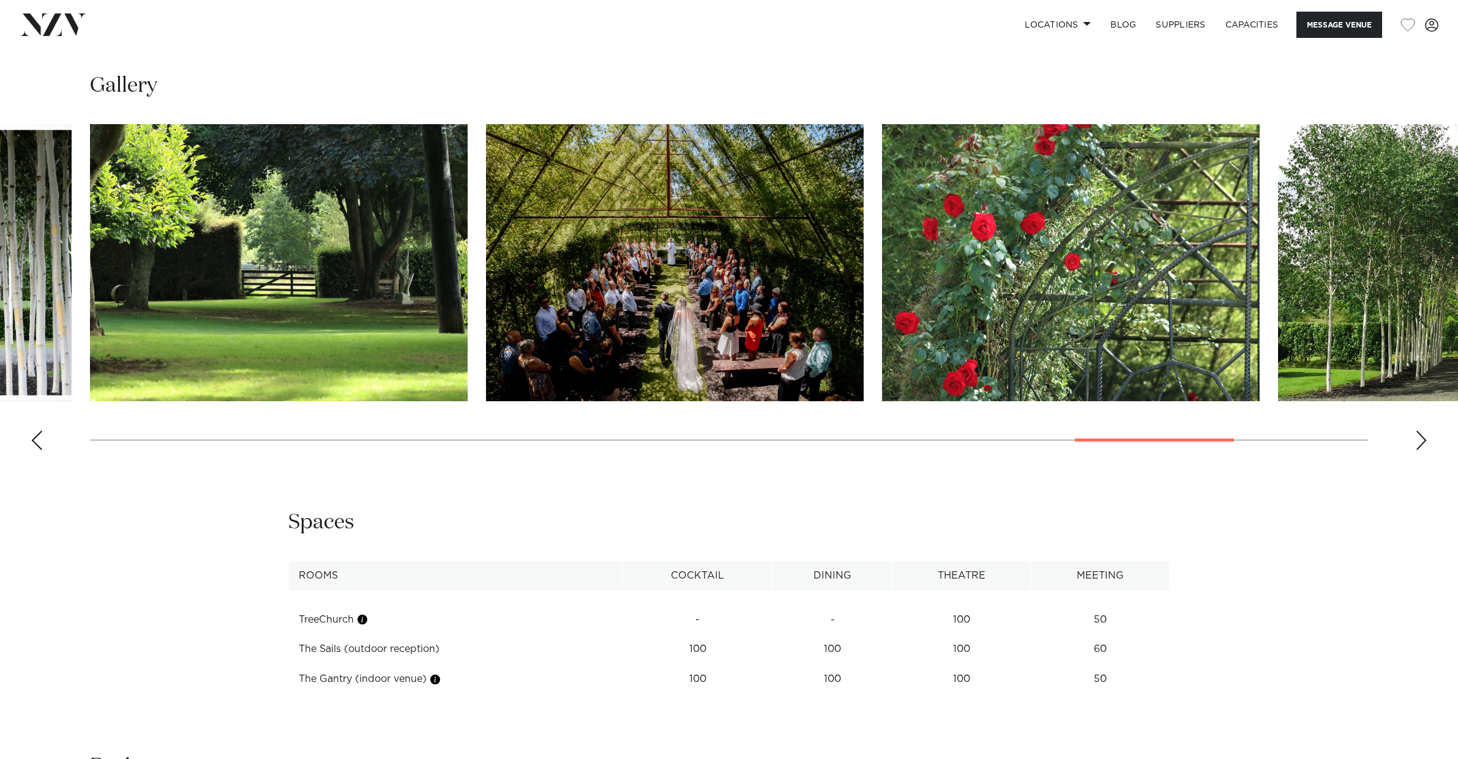
click at [1419, 441] on div "Next slide" at bounding box center [1421, 441] width 12 height 20
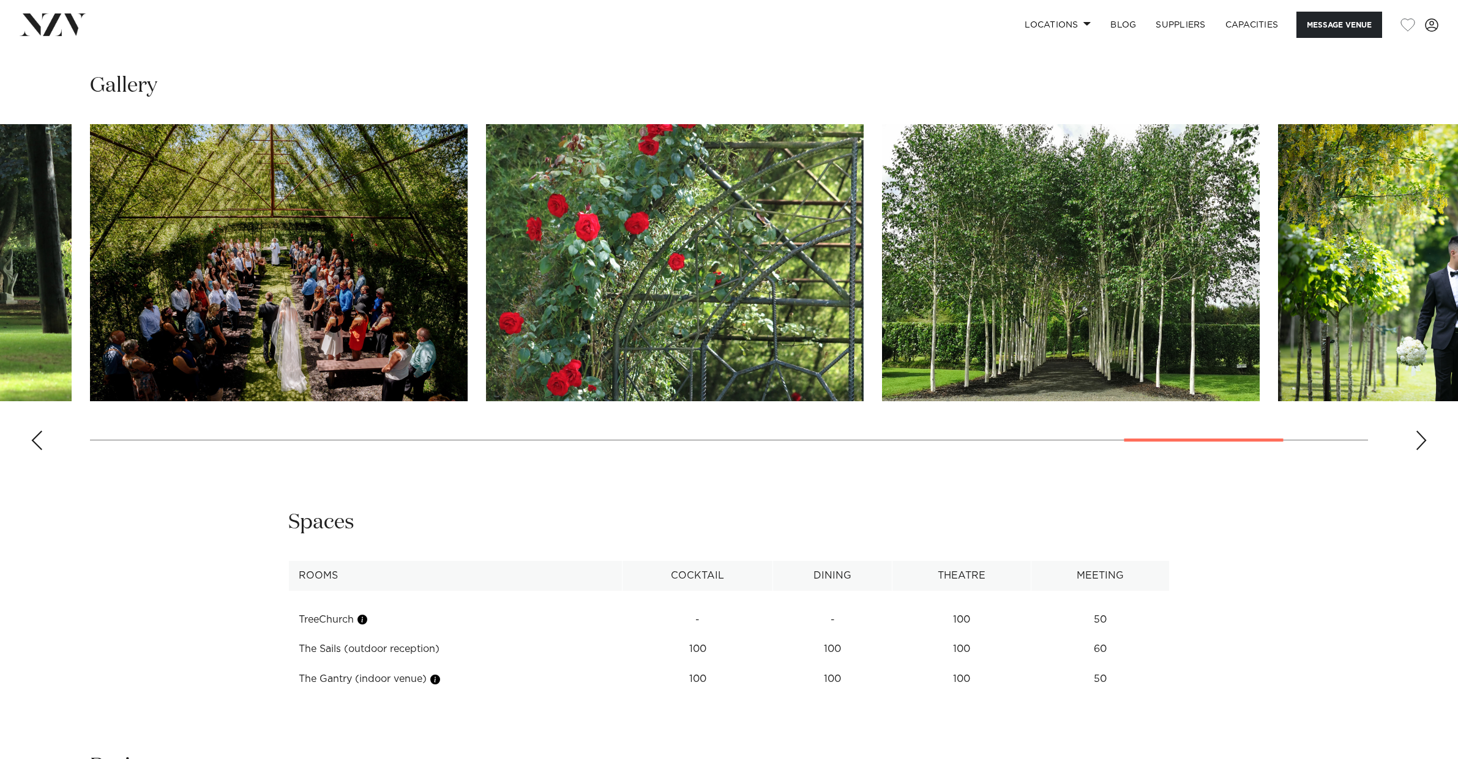
click at [1419, 441] on div "Next slide" at bounding box center [1421, 441] width 12 height 20
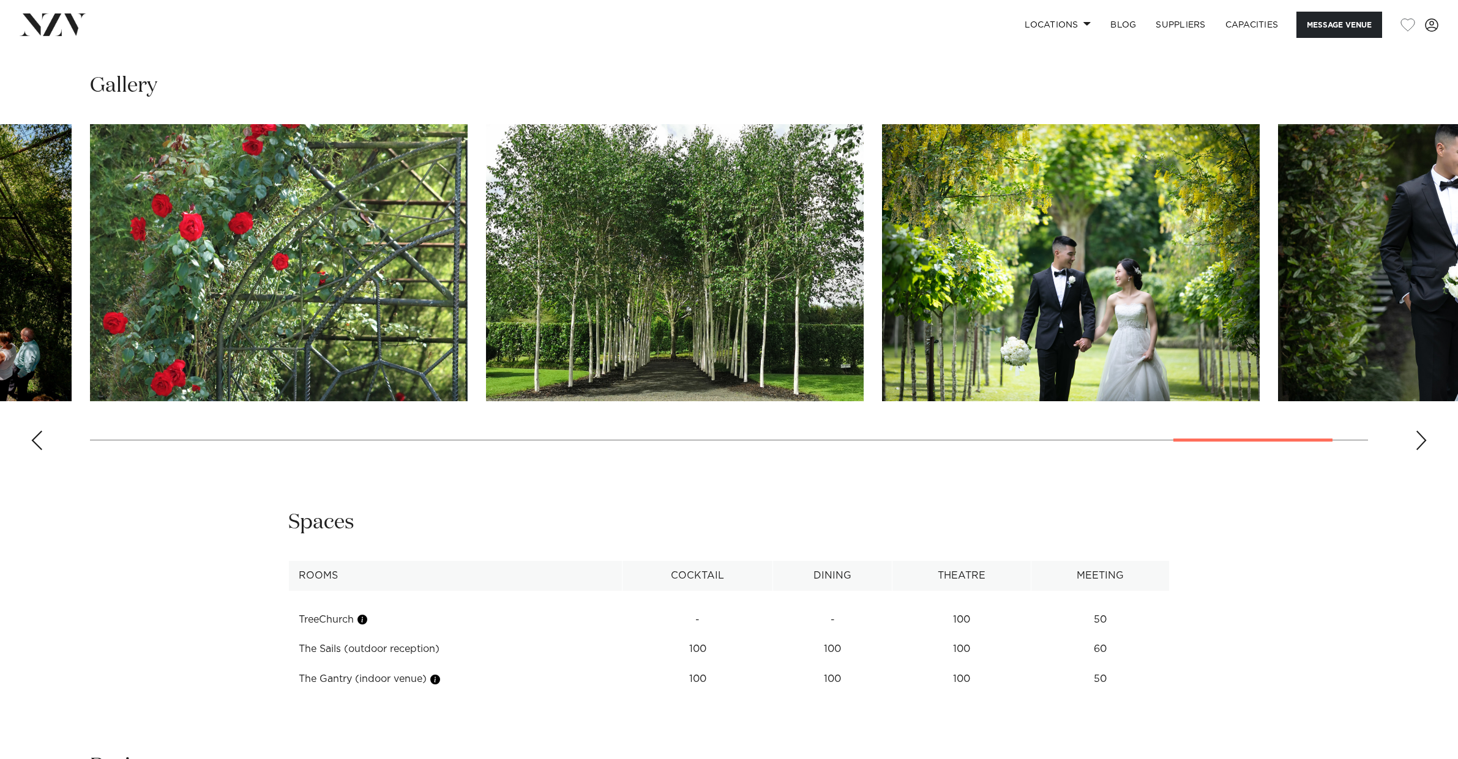
click at [1419, 441] on div "Next slide" at bounding box center [1421, 441] width 12 height 20
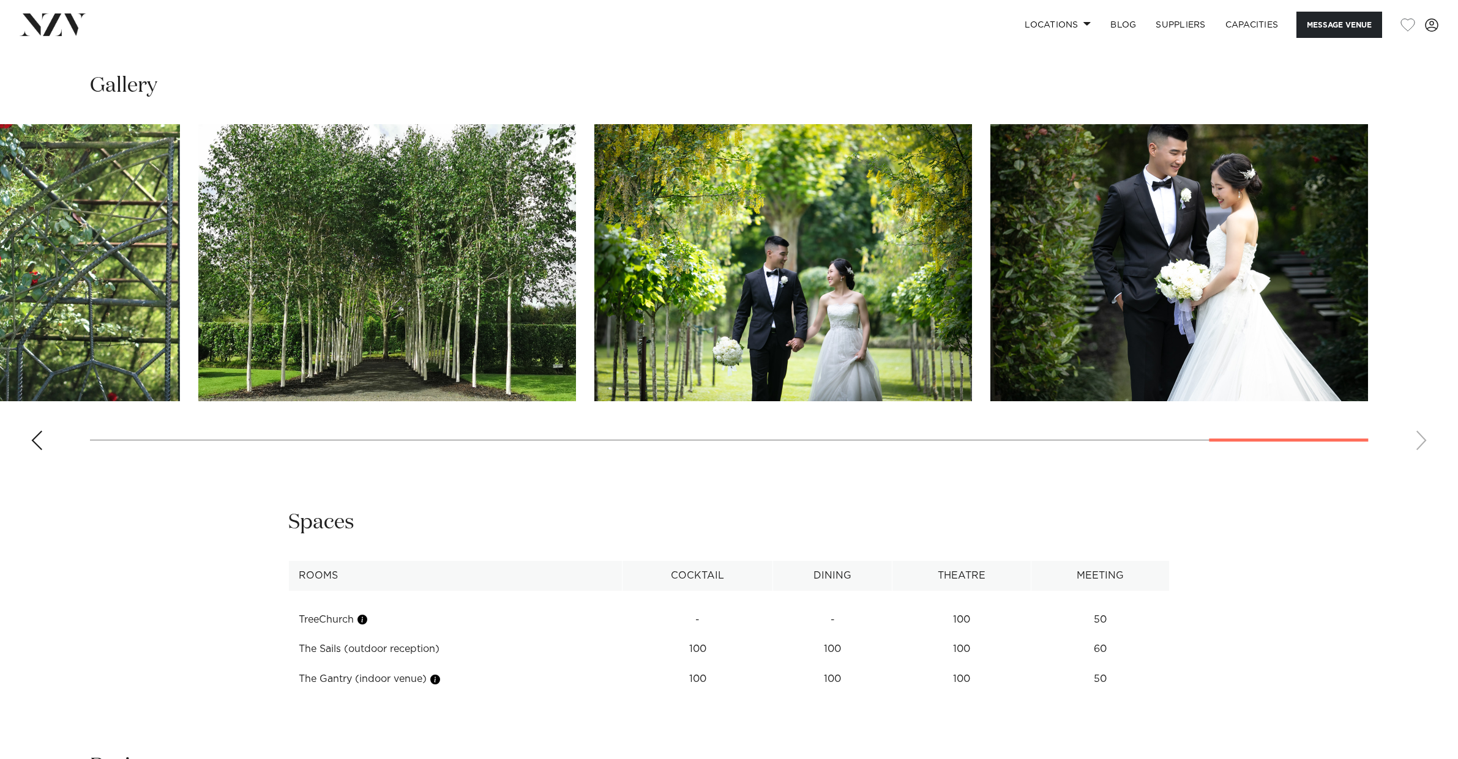
click at [1419, 441] on swiper-container at bounding box center [729, 292] width 1458 height 336
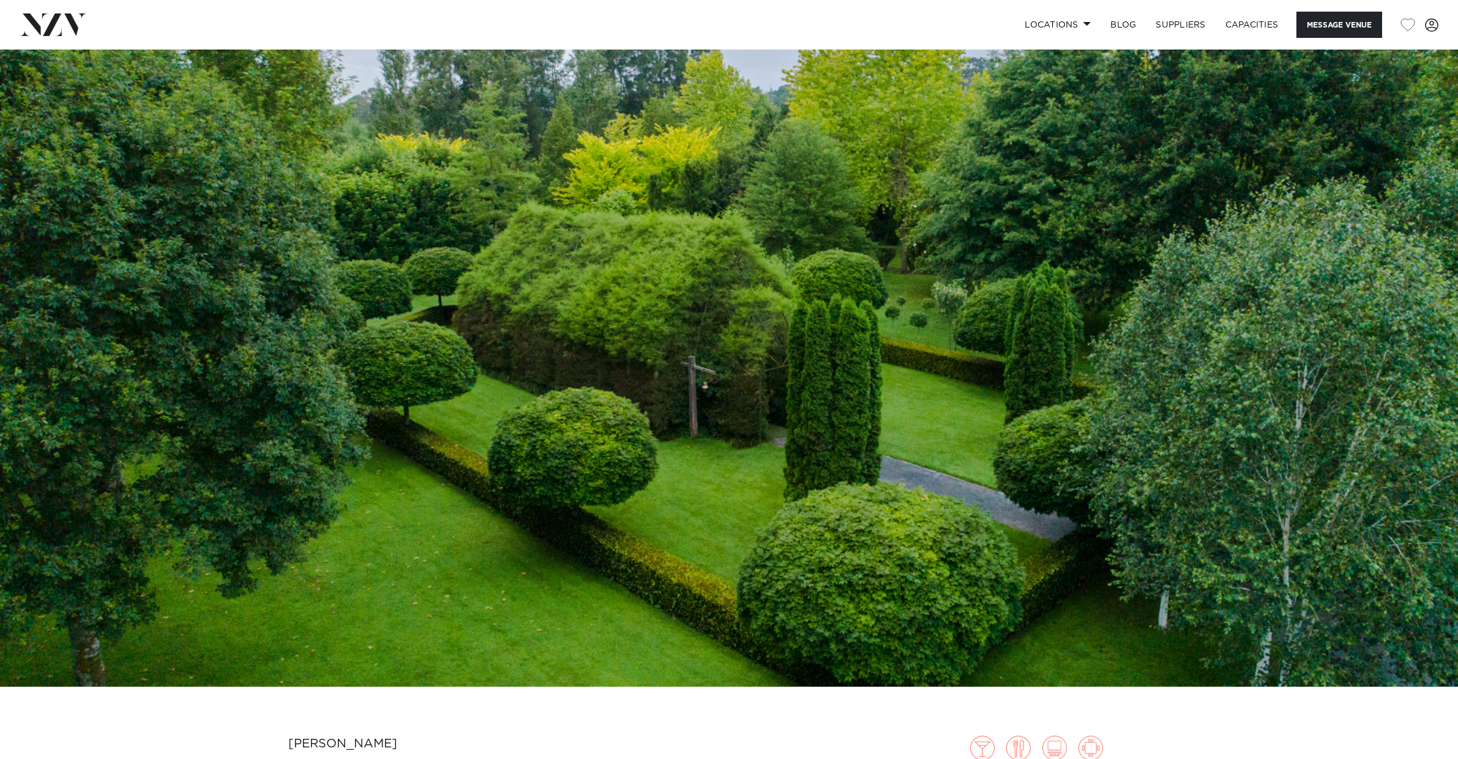
scroll to position [44, 0]
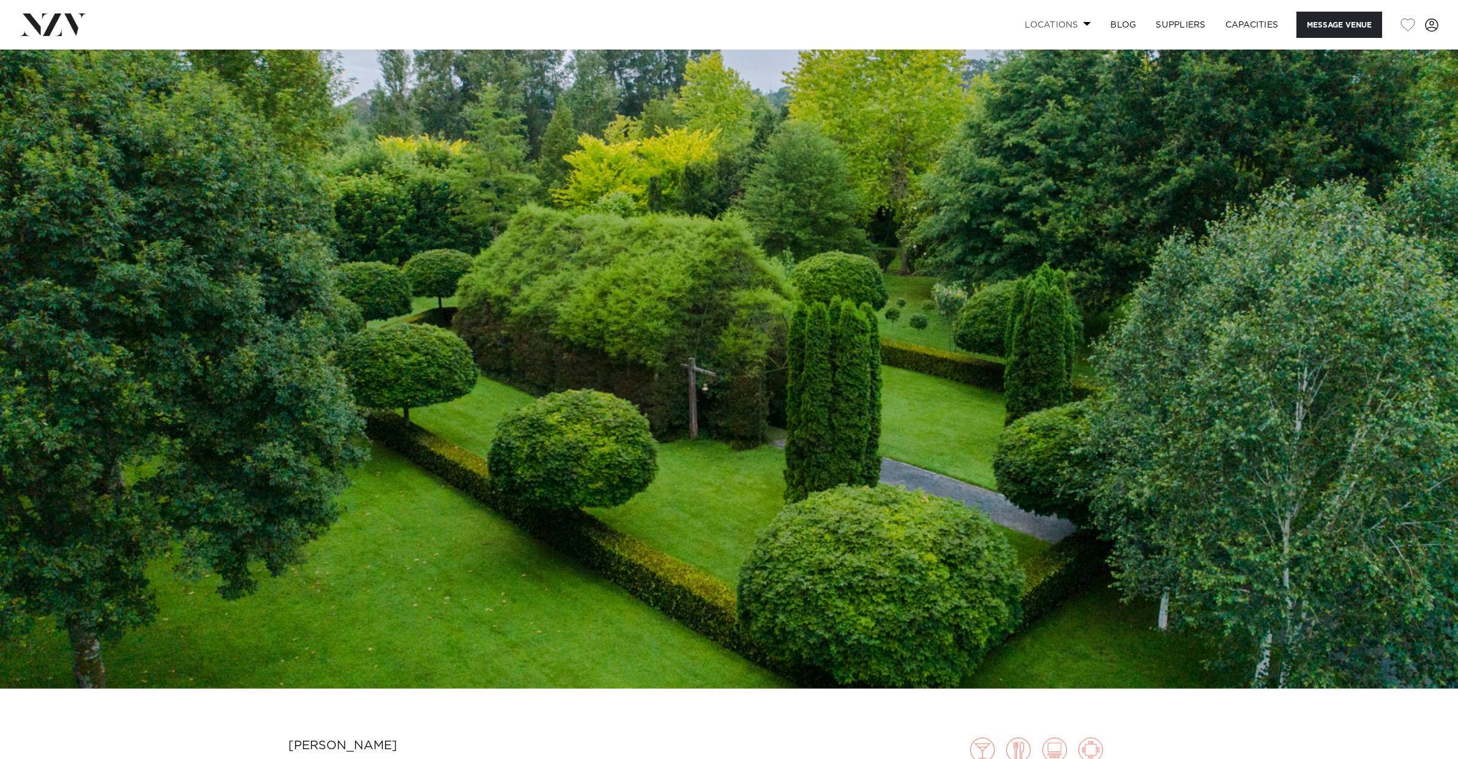
click at [1083, 23] on span at bounding box center [1087, 23] width 8 height 4
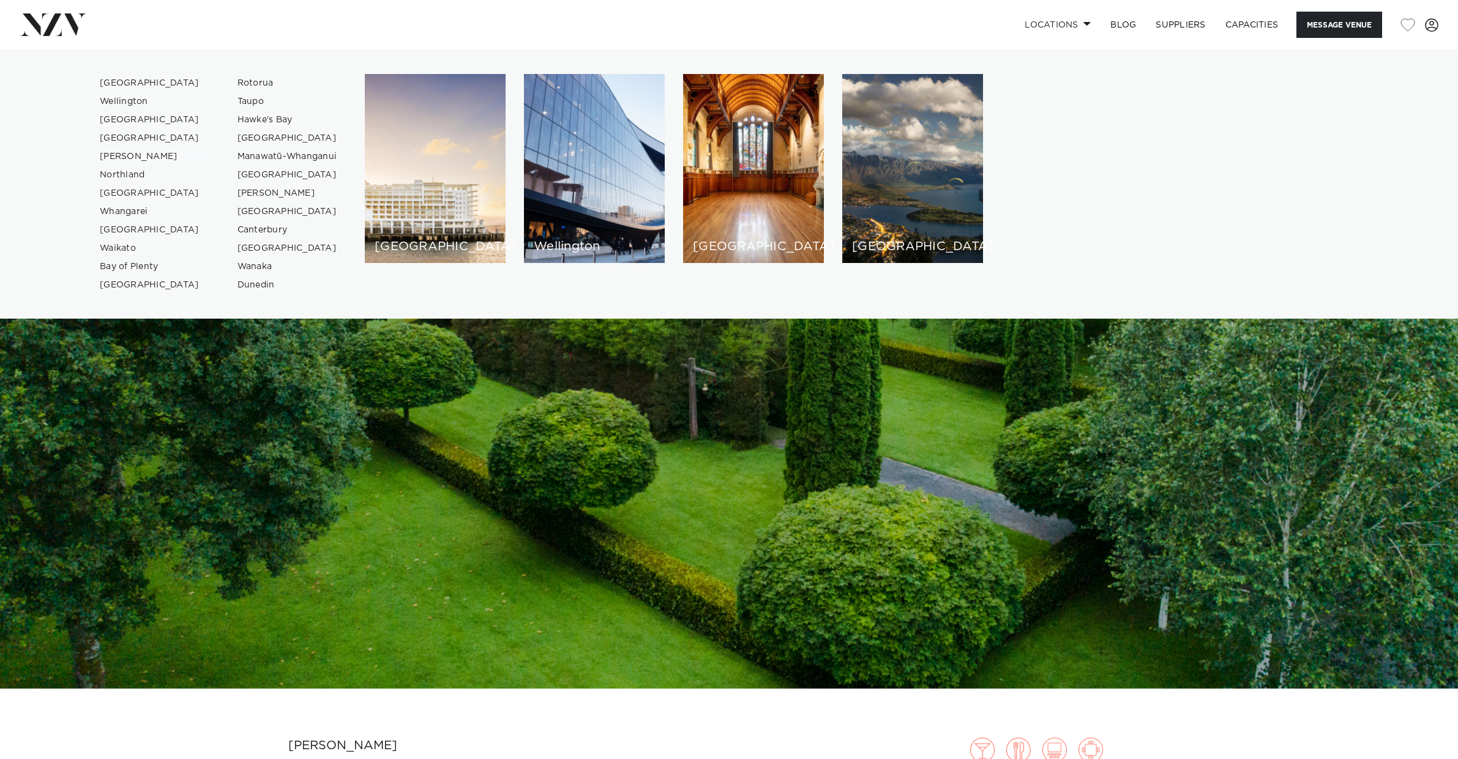
click at [114, 160] on link "[PERSON_NAME]" at bounding box center [149, 156] width 119 height 18
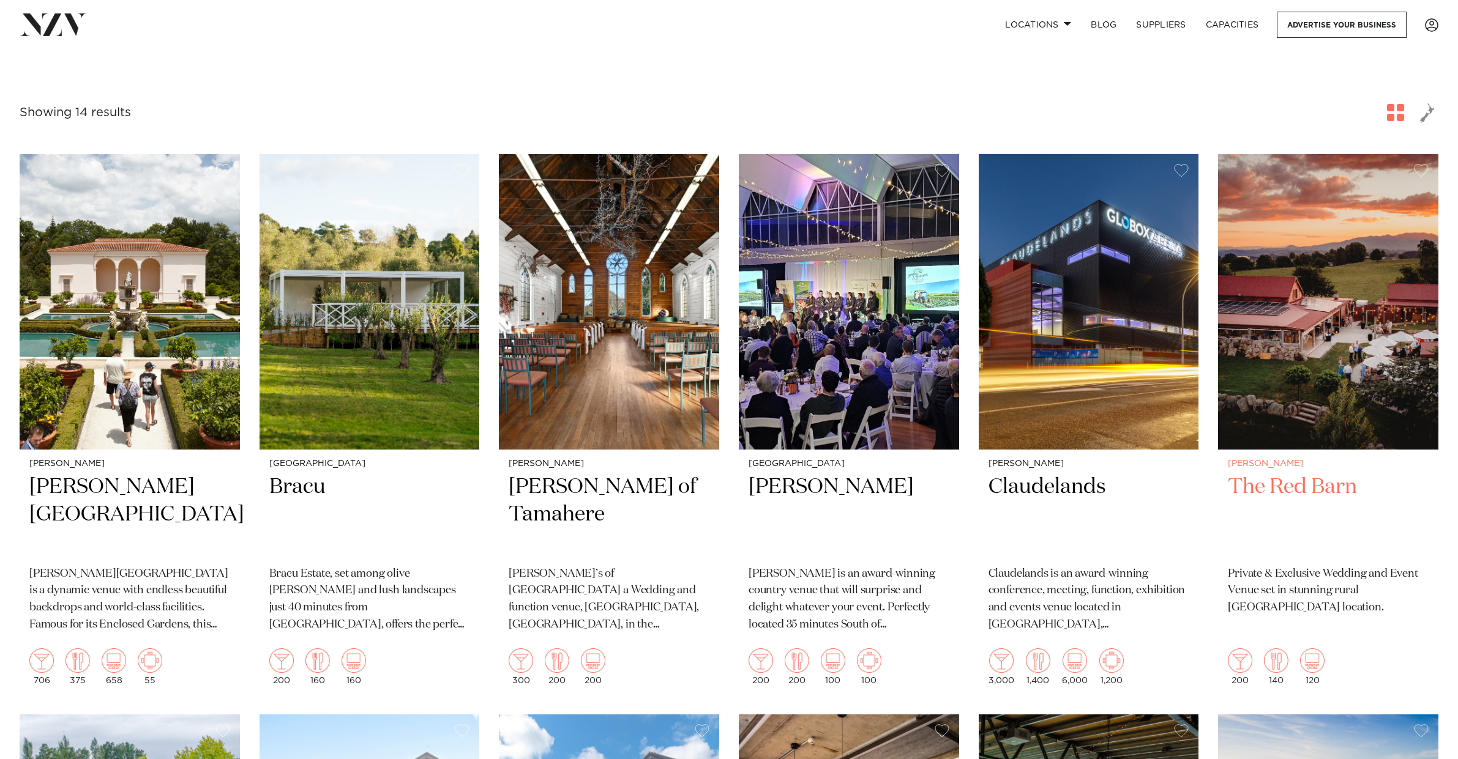
scroll to position [371, 0]
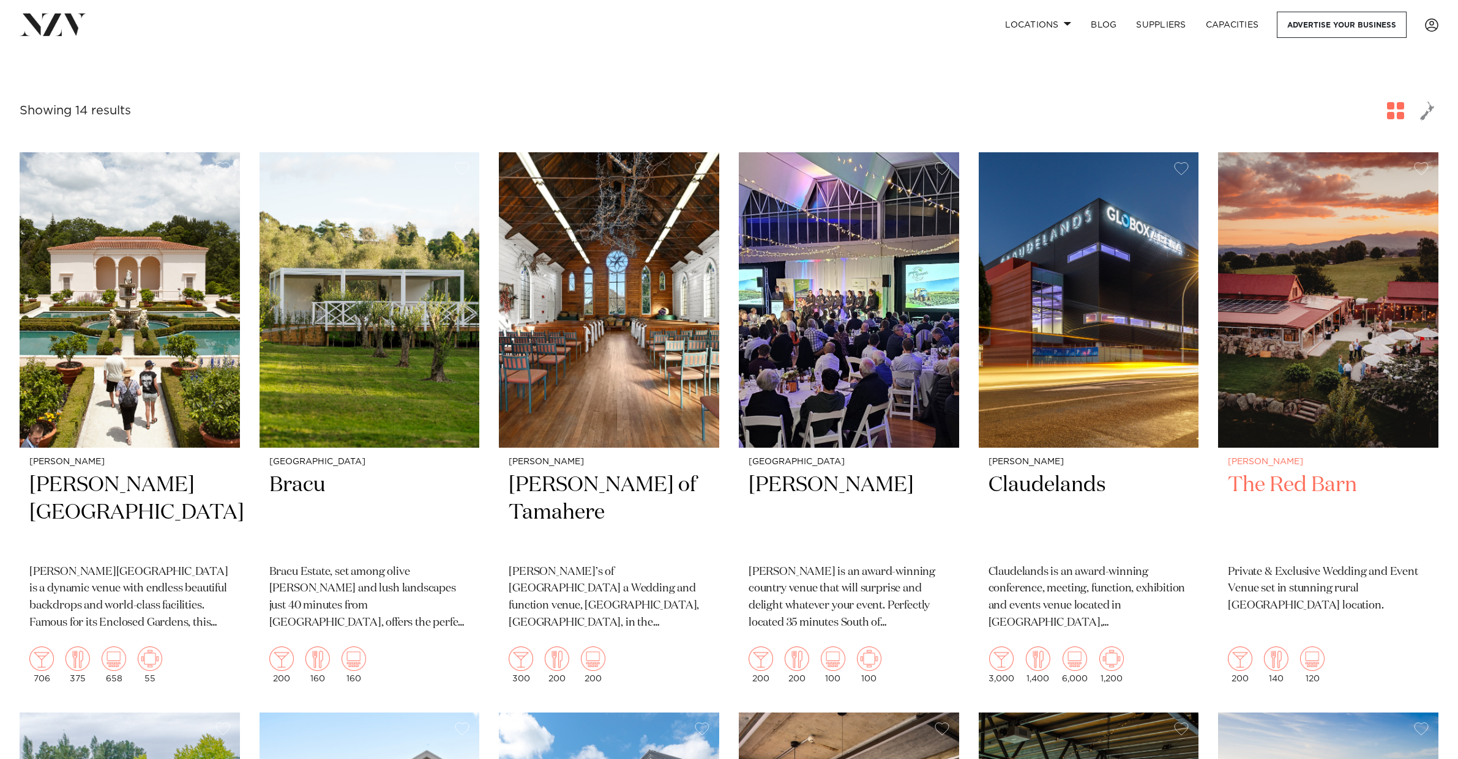
click at [1292, 309] on img at bounding box center [1328, 300] width 220 height 296
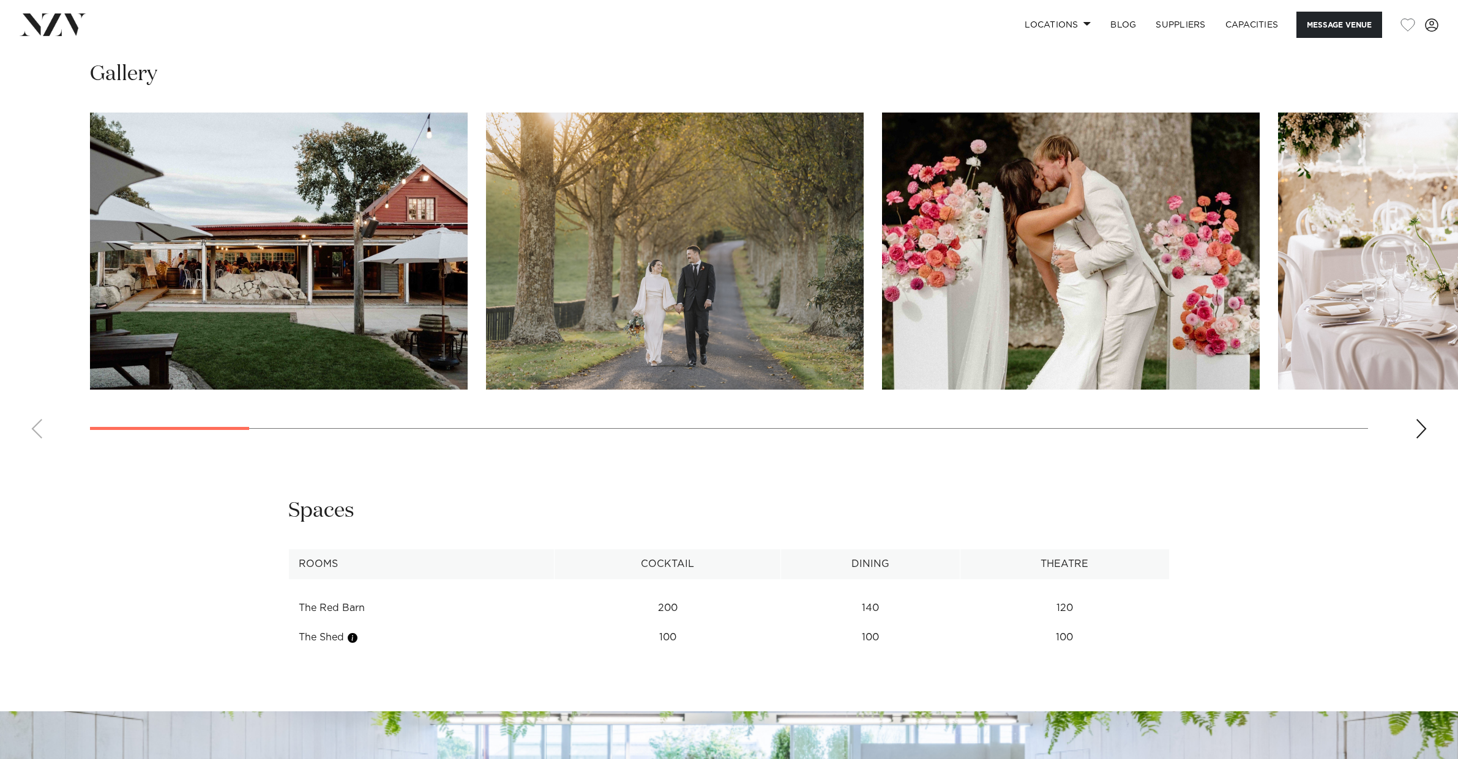
scroll to position [1185, 0]
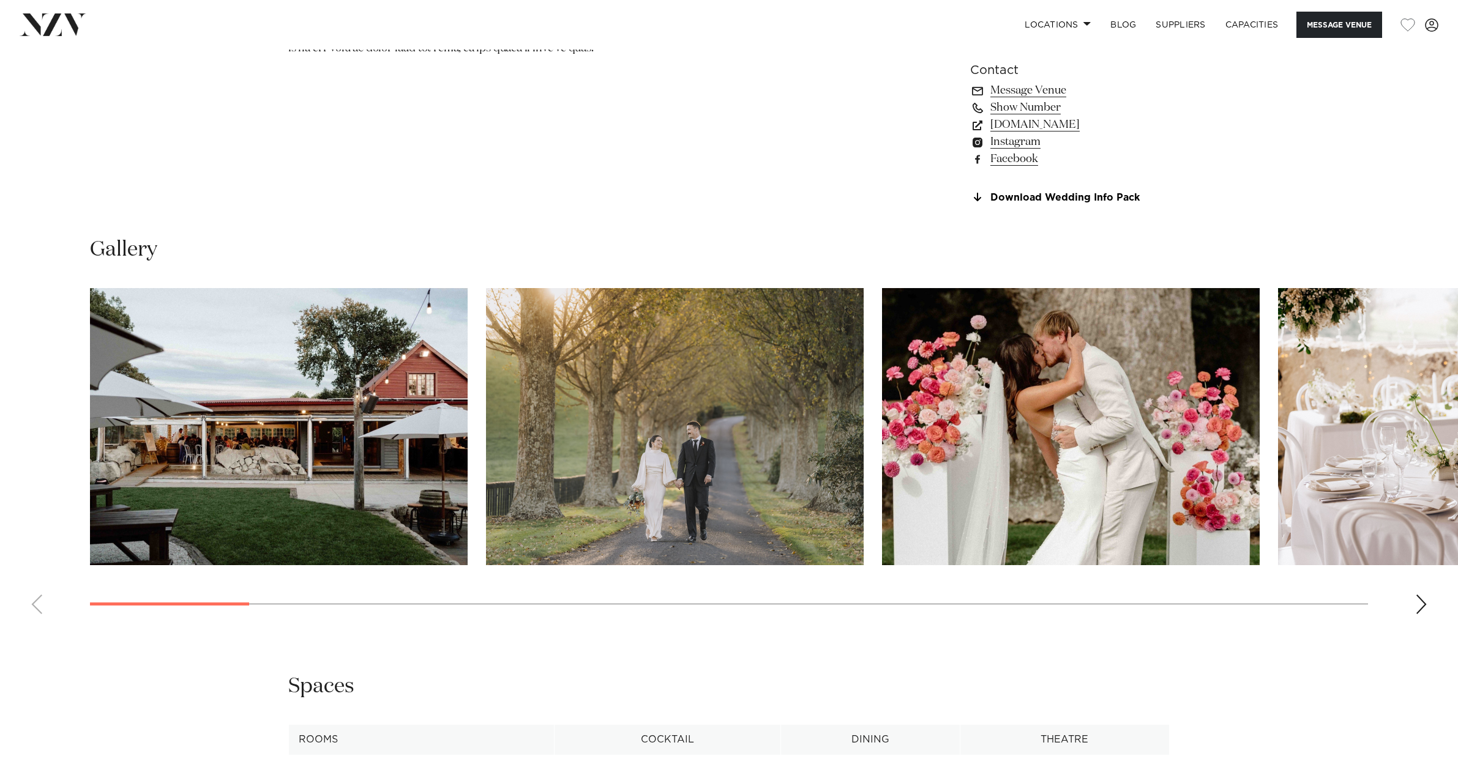
click at [1420, 597] on div "Next slide" at bounding box center [1421, 605] width 12 height 20
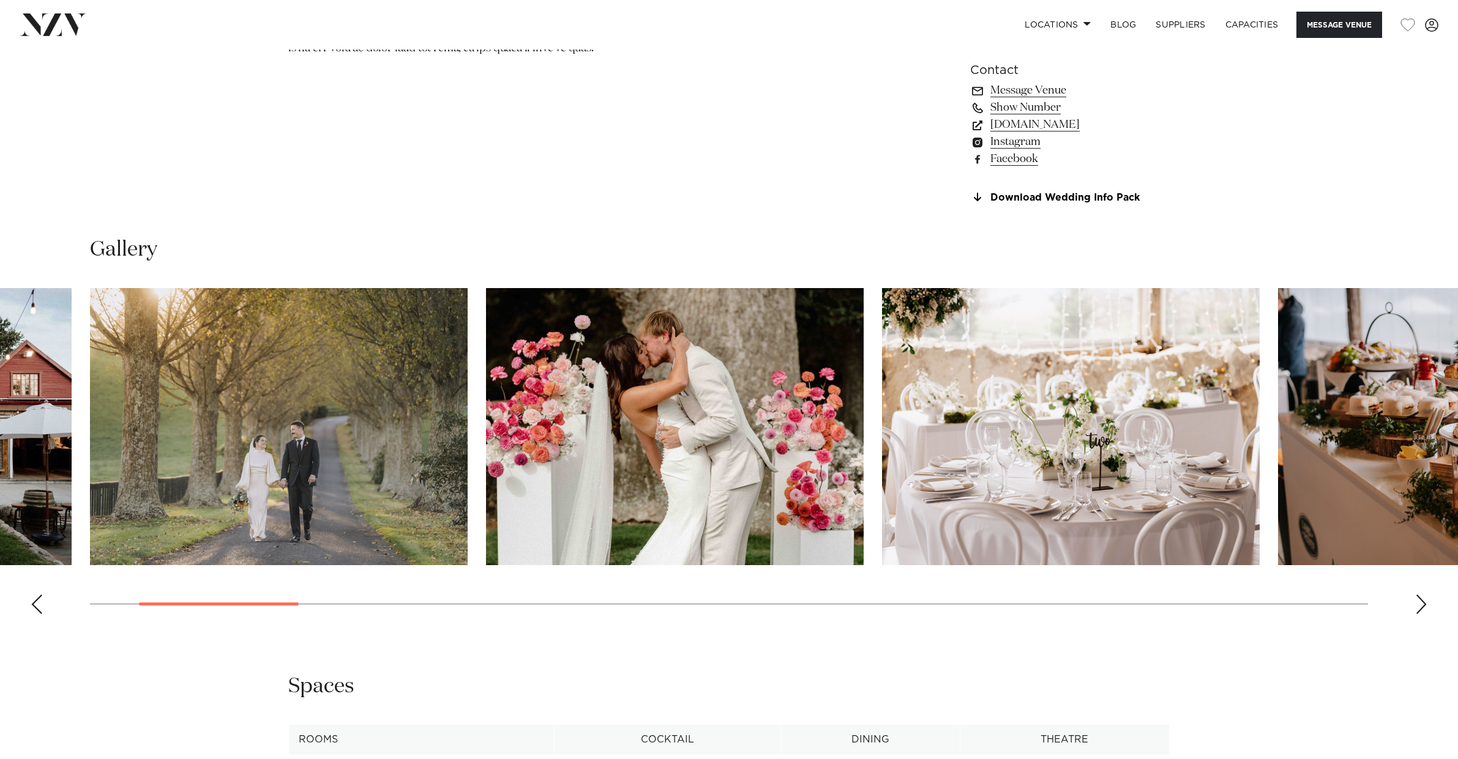
click at [1420, 597] on div "Next slide" at bounding box center [1421, 605] width 12 height 20
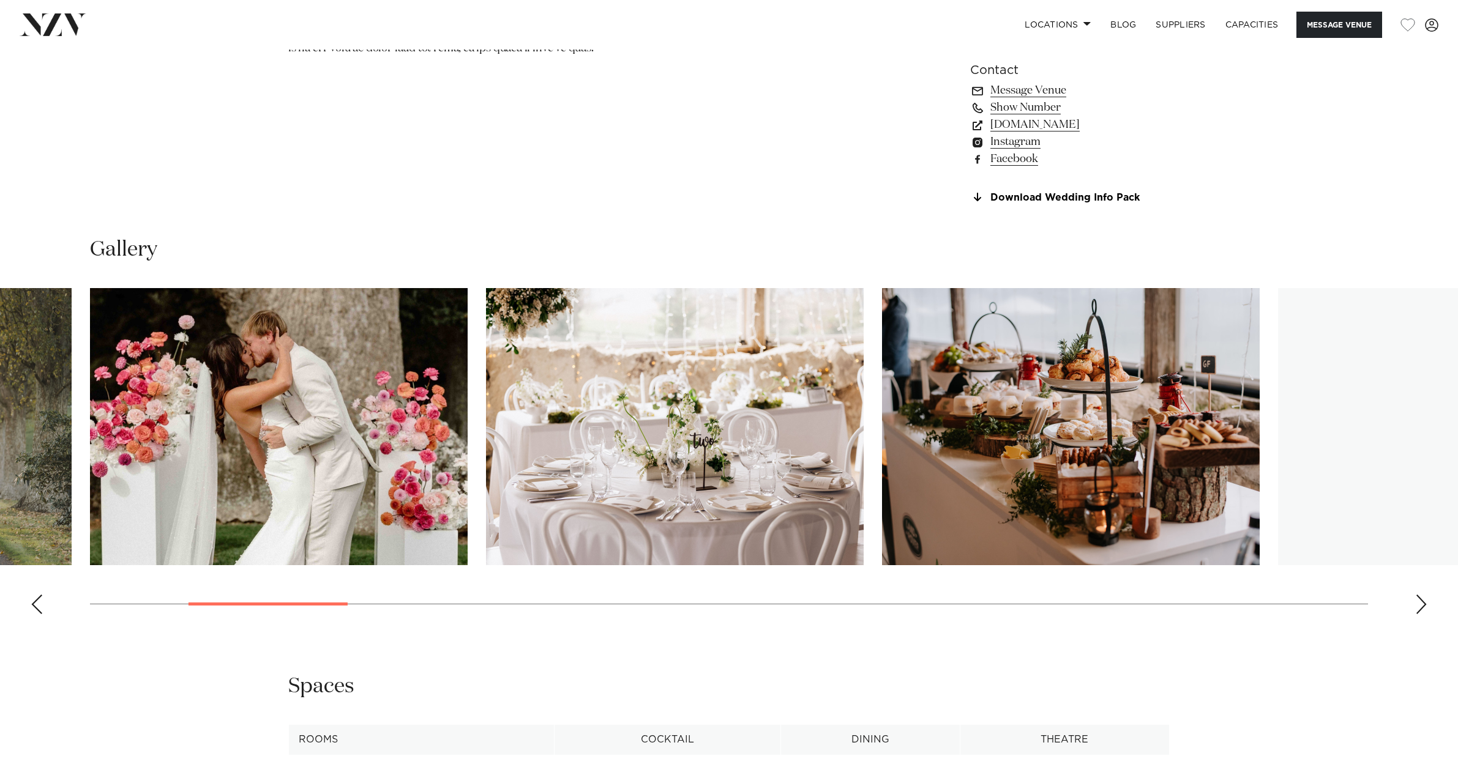
click at [1420, 597] on div "Next slide" at bounding box center [1421, 605] width 12 height 20
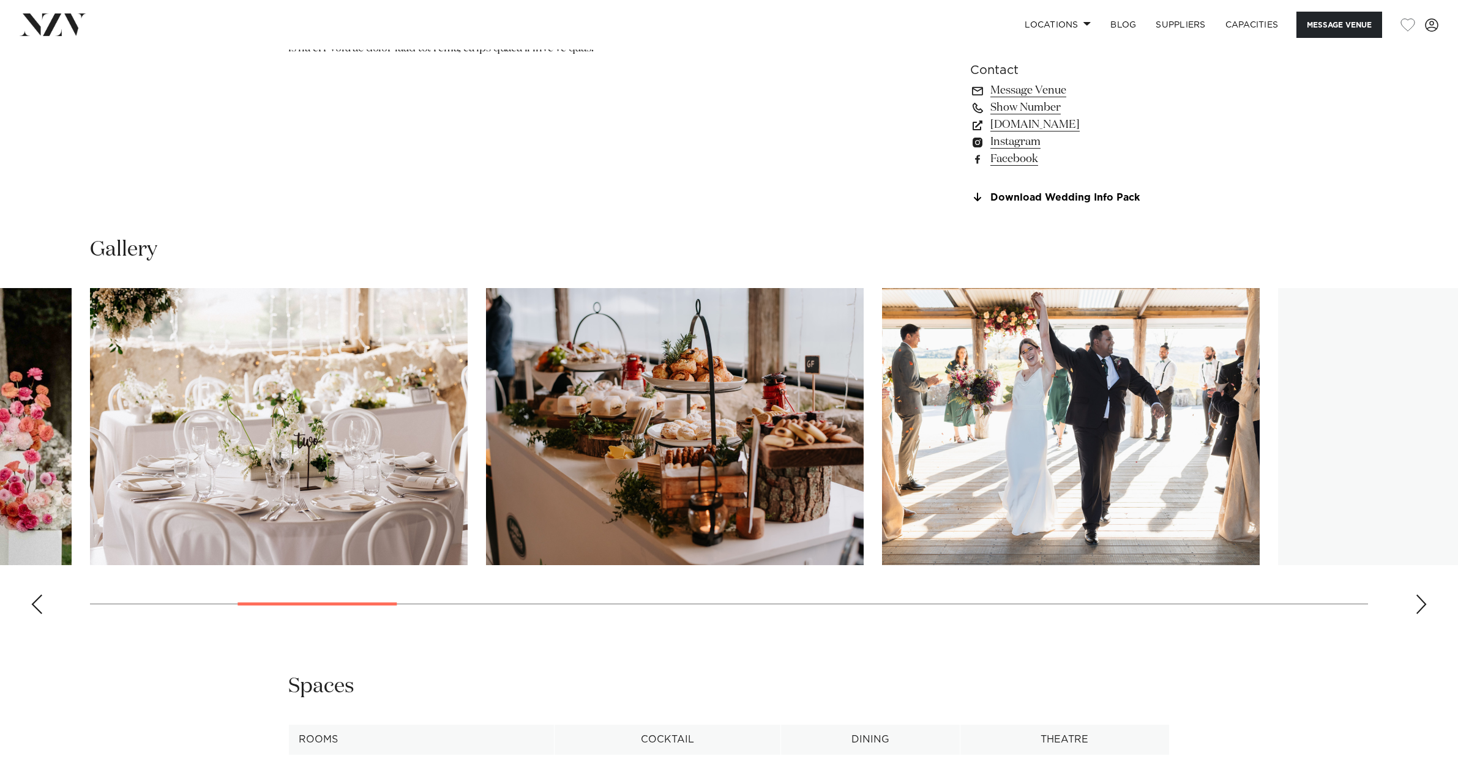
click at [1420, 597] on div "Next slide" at bounding box center [1421, 605] width 12 height 20
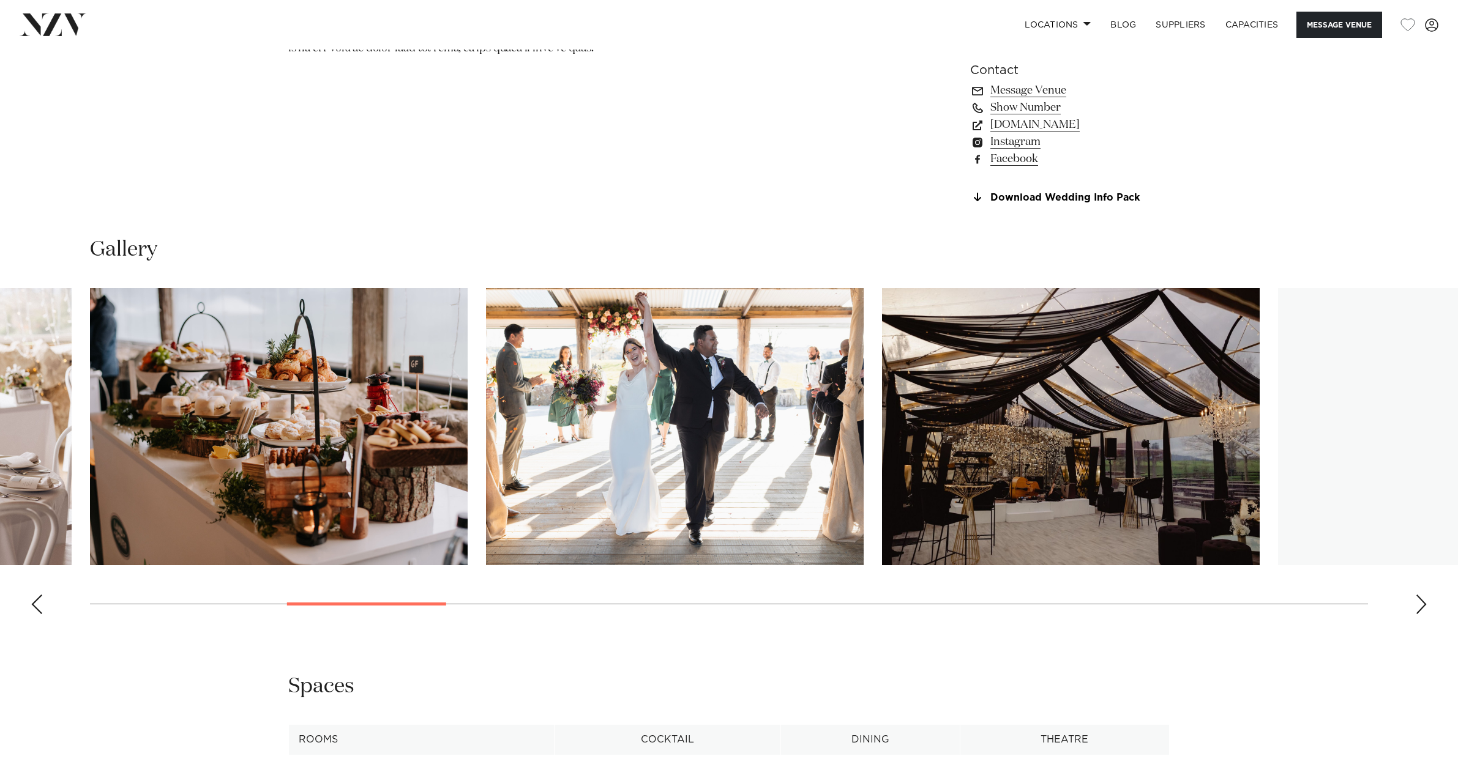
click at [1420, 597] on div "Next slide" at bounding box center [1421, 605] width 12 height 20
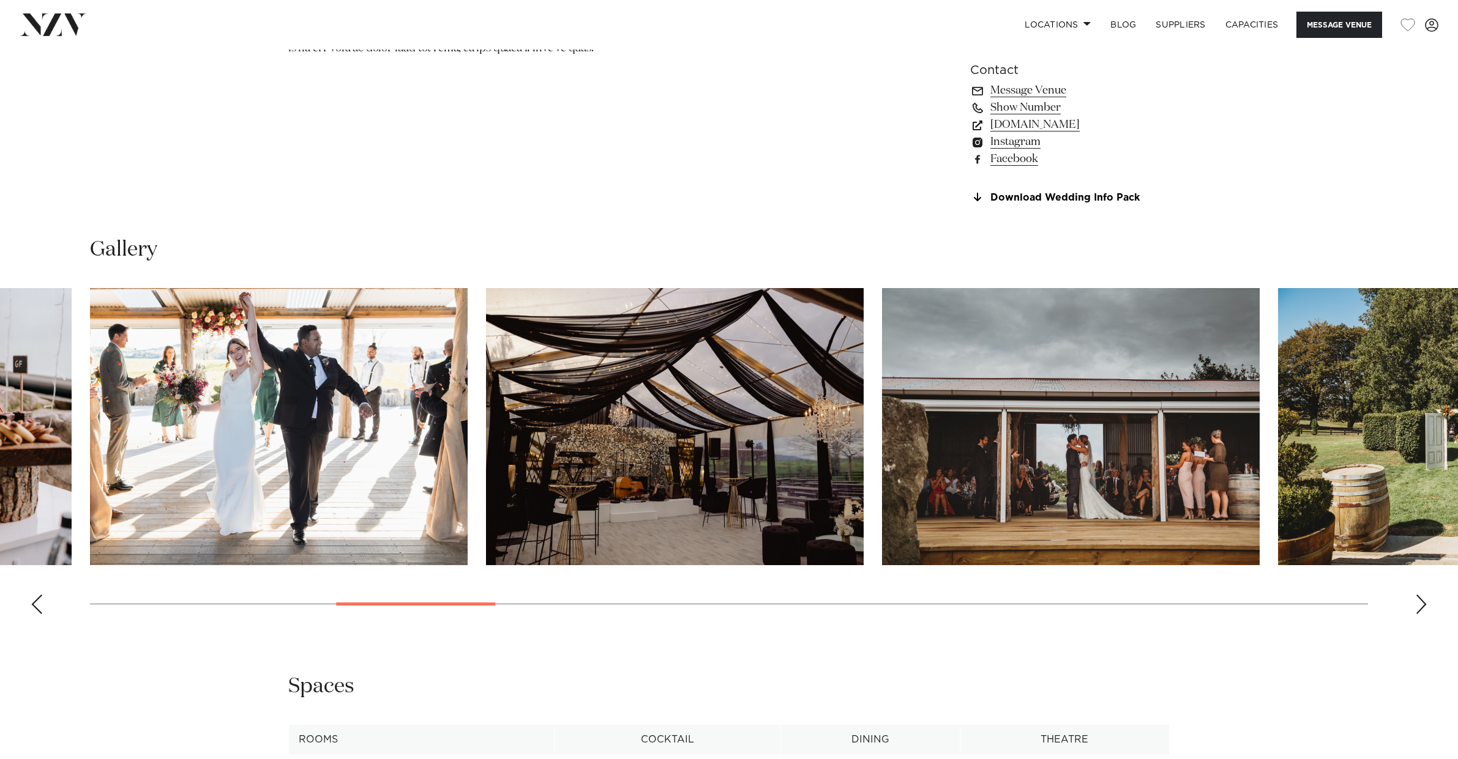
click at [1420, 597] on div "Next slide" at bounding box center [1421, 605] width 12 height 20
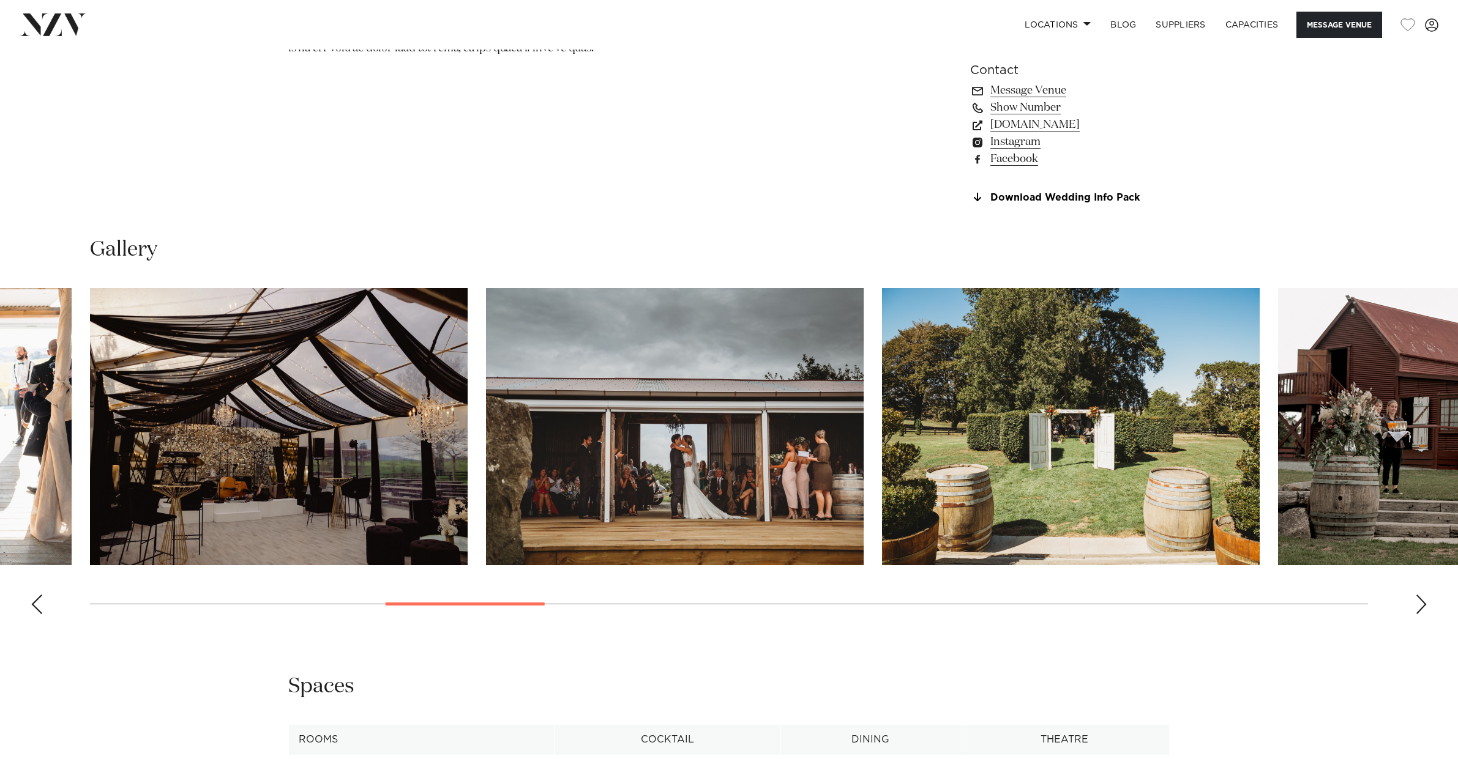
click at [1420, 597] on div "Next slide" at bounding box center [1421, 605] width 12 height 20
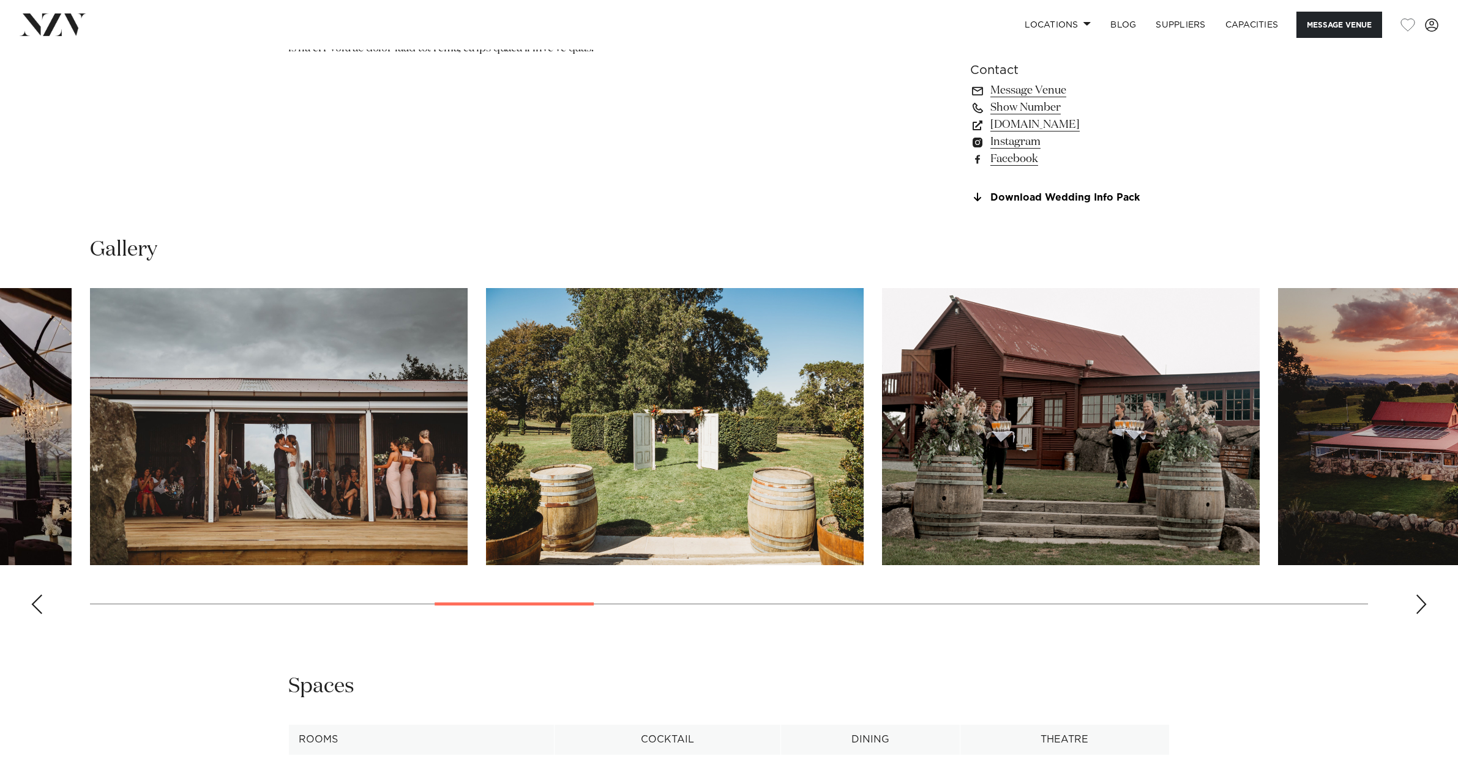
click at [1420, 597] on div "Next slide" at bounding box center [1421, 605] width 12 height 20
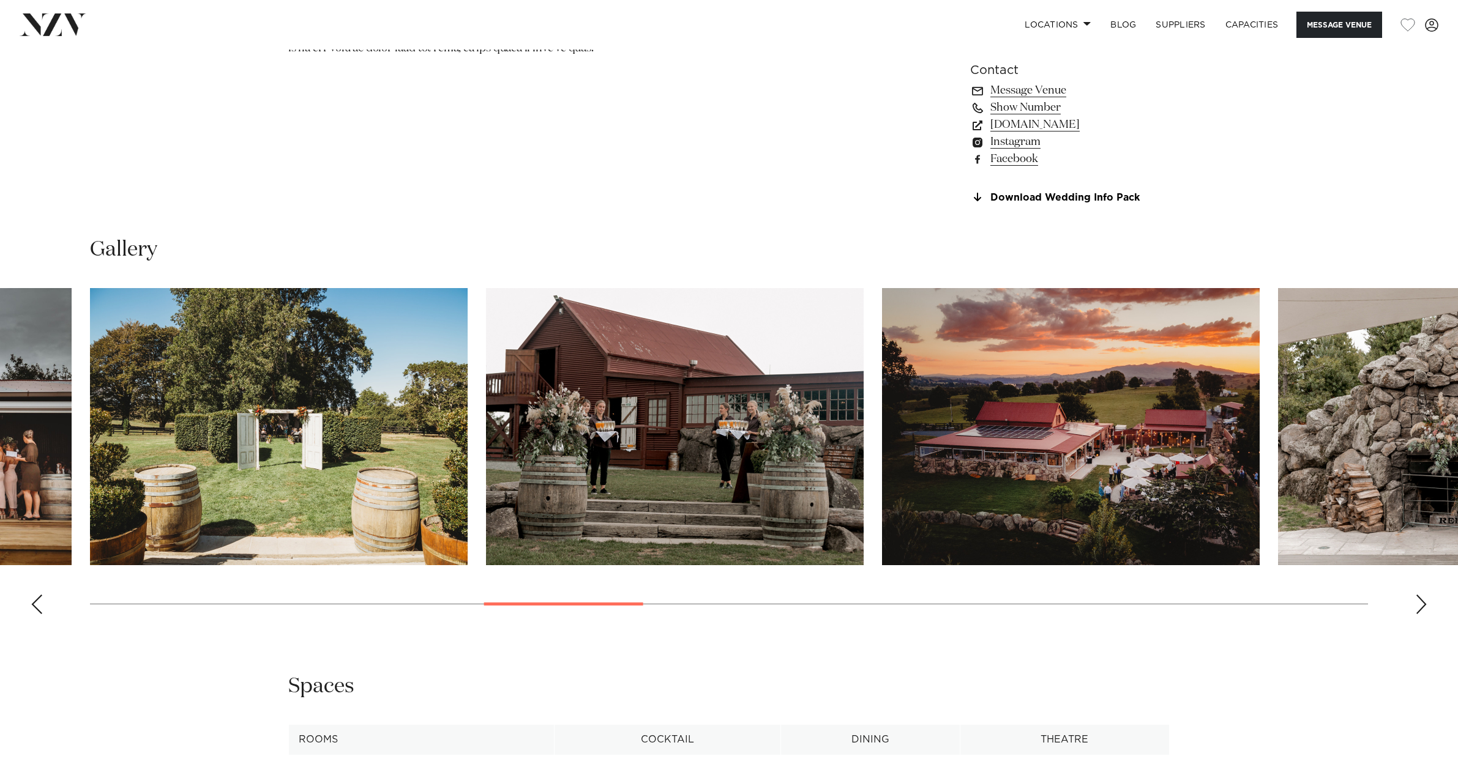
click at [1420, 597] on div "Next slide" at bounding box center [1421, 605] width 12 height 20
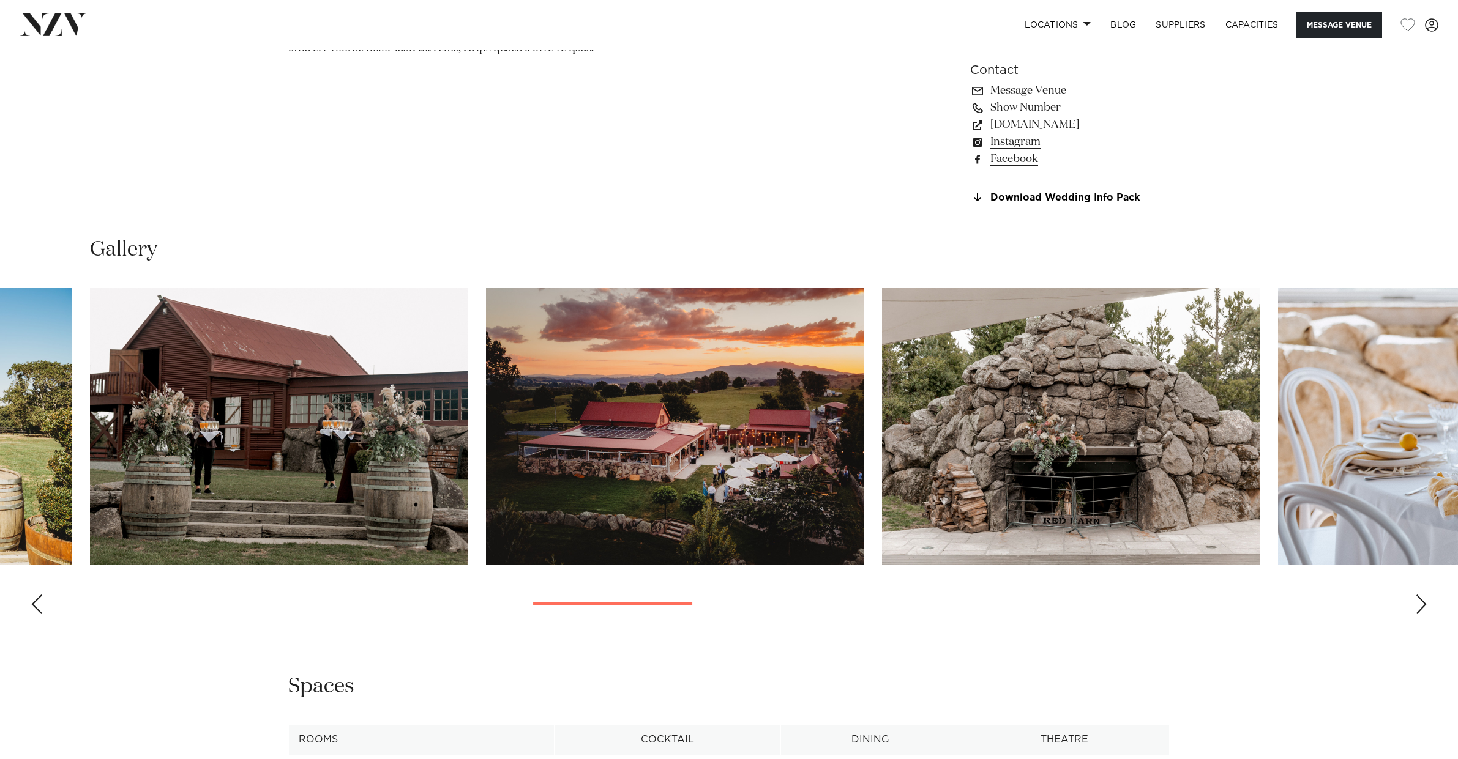
click at [1420, 597] on div "Next slide" at bounding box center [1421, 605] width 12 height 20
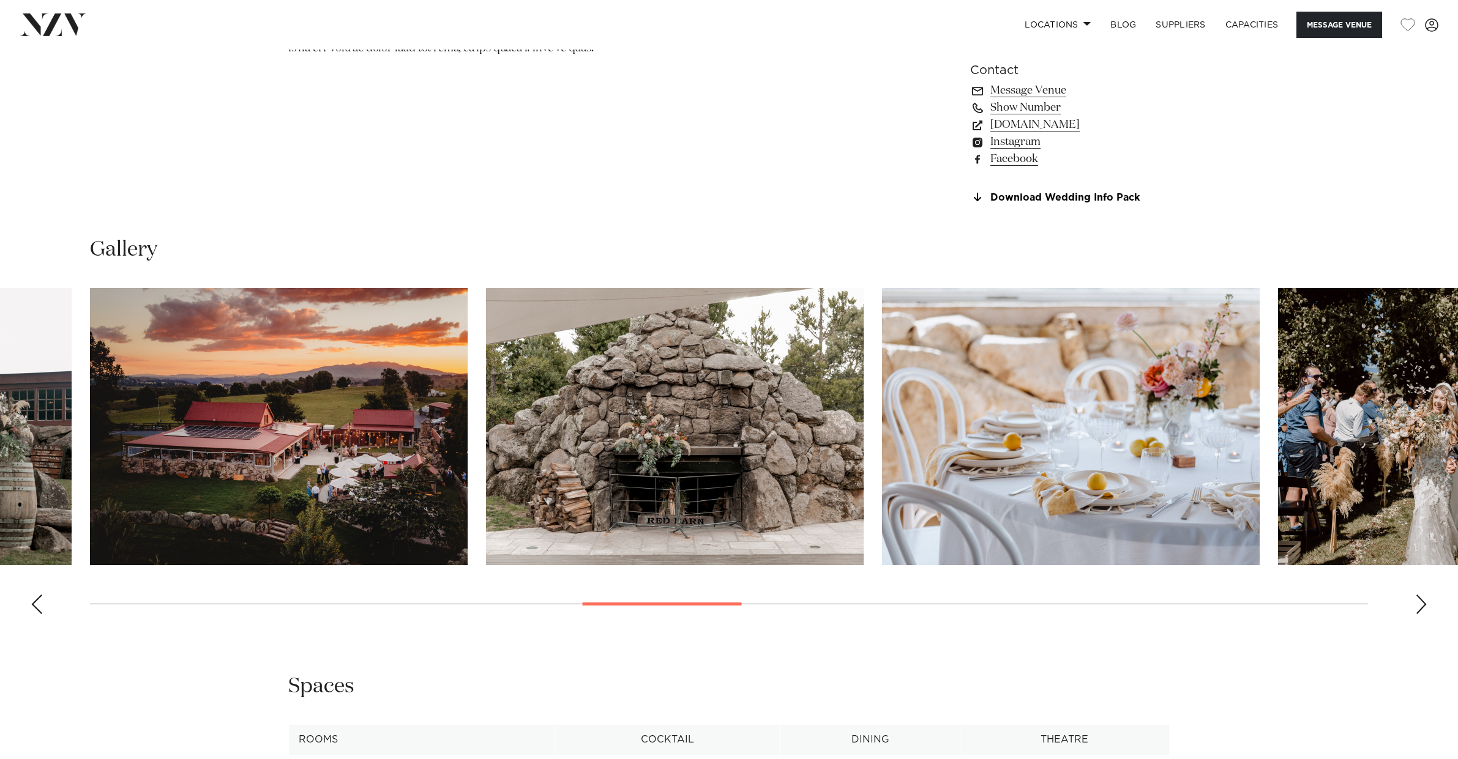
click at [1420, 597] on div "Next slide" at bounding box center [1421, 605] width 12 height 20
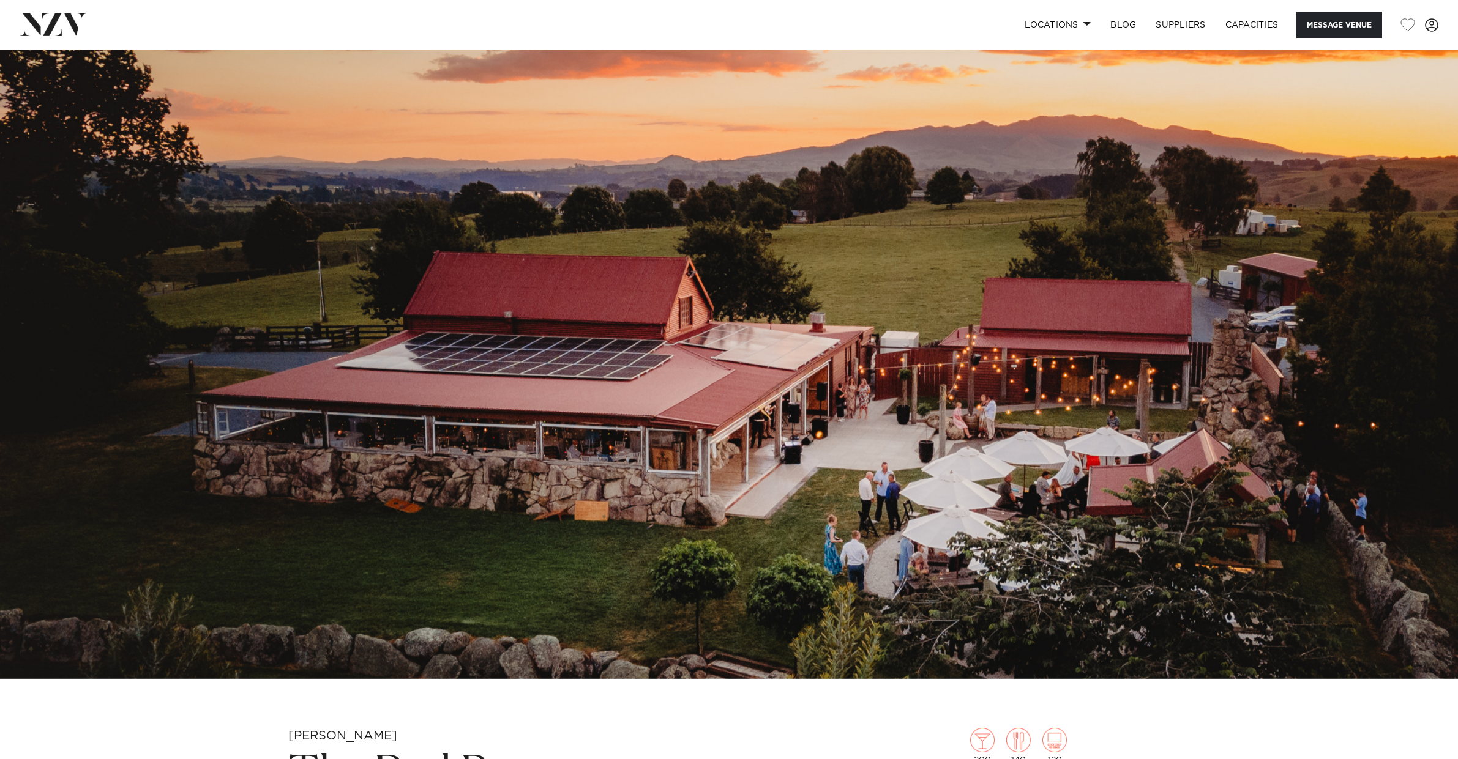
scroll to position [41, 0]
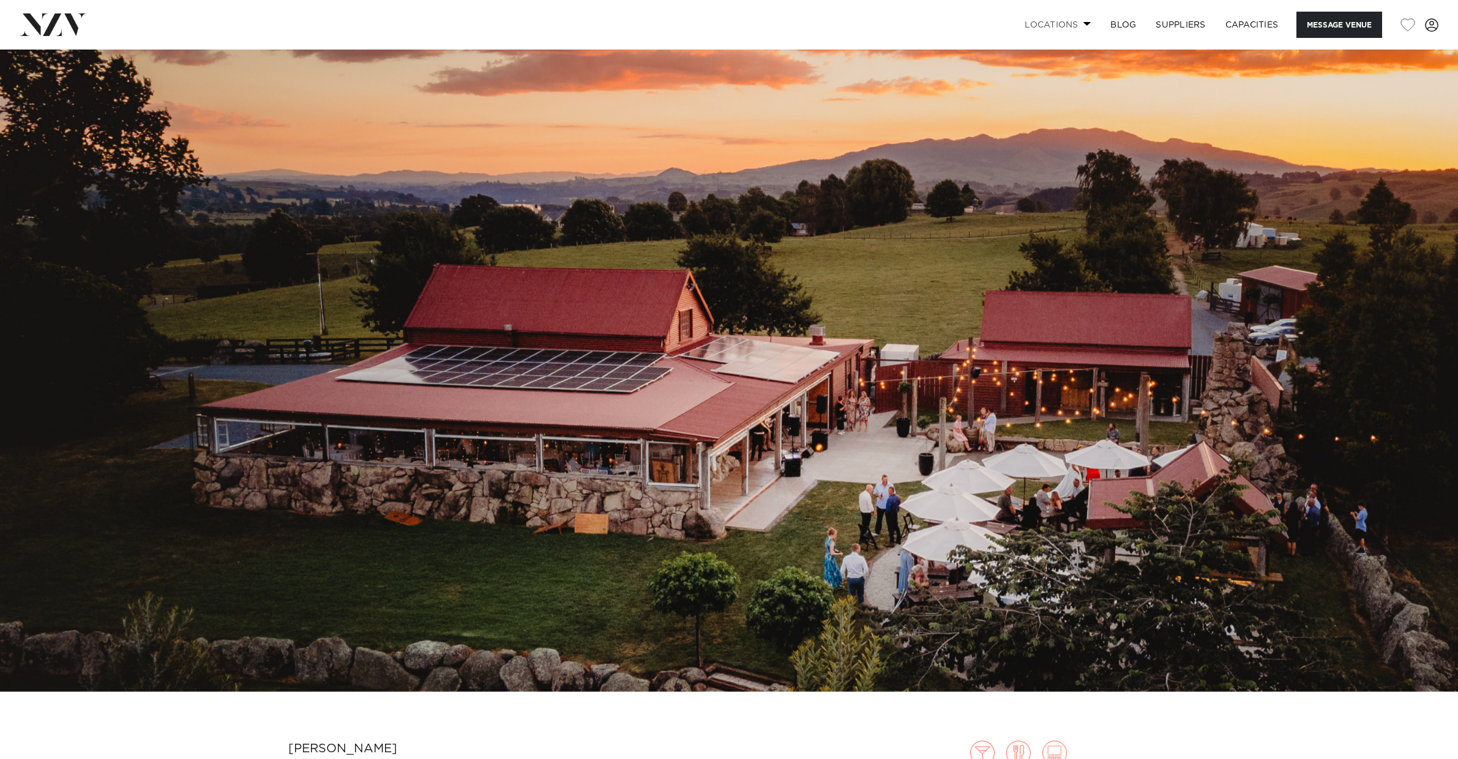
click at [1059, 23] on link "Locations" at bounding box center [1058, 25] width 86 height 26
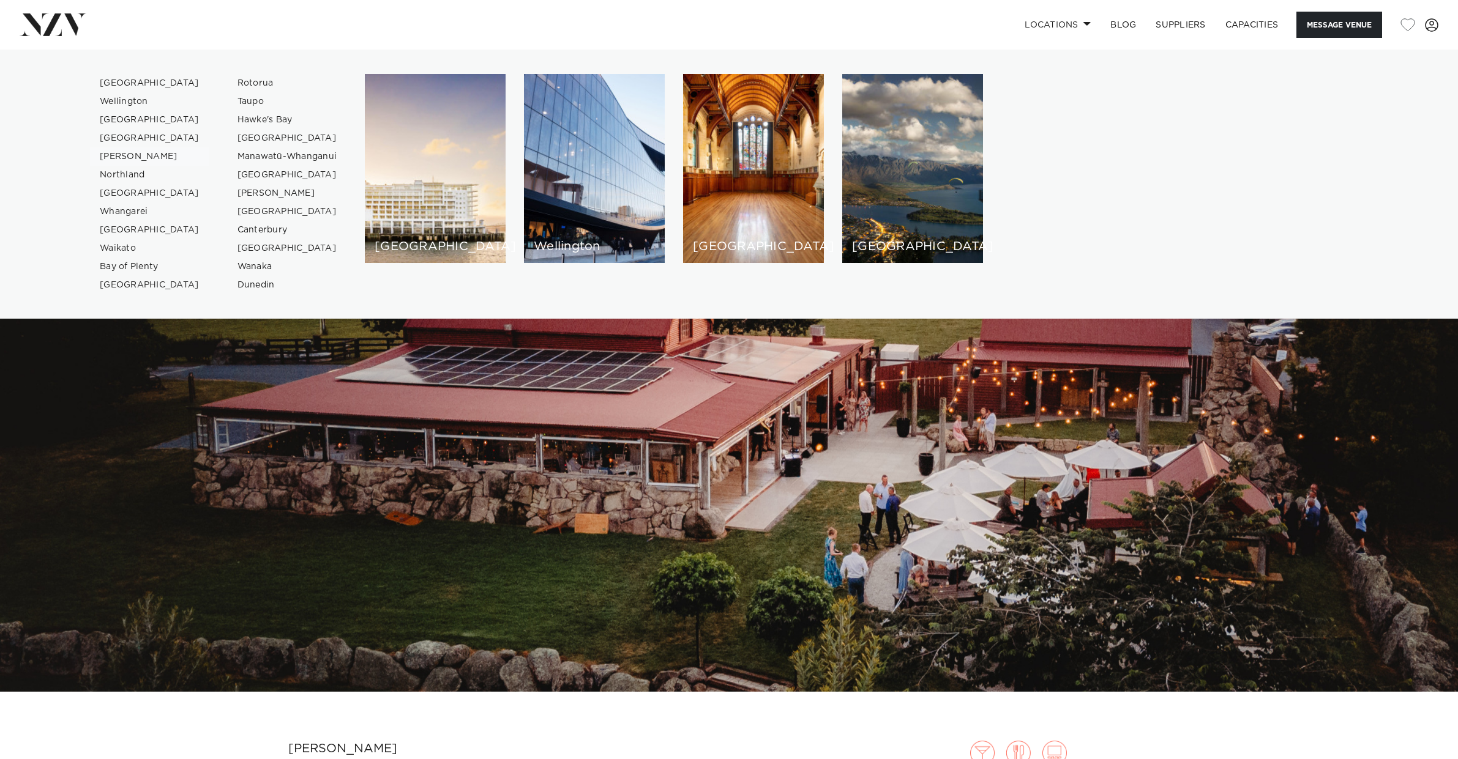
click at [117, 158] on link "[PERSON_NAME]" at bounding box center [149, 156] width 119 height 18
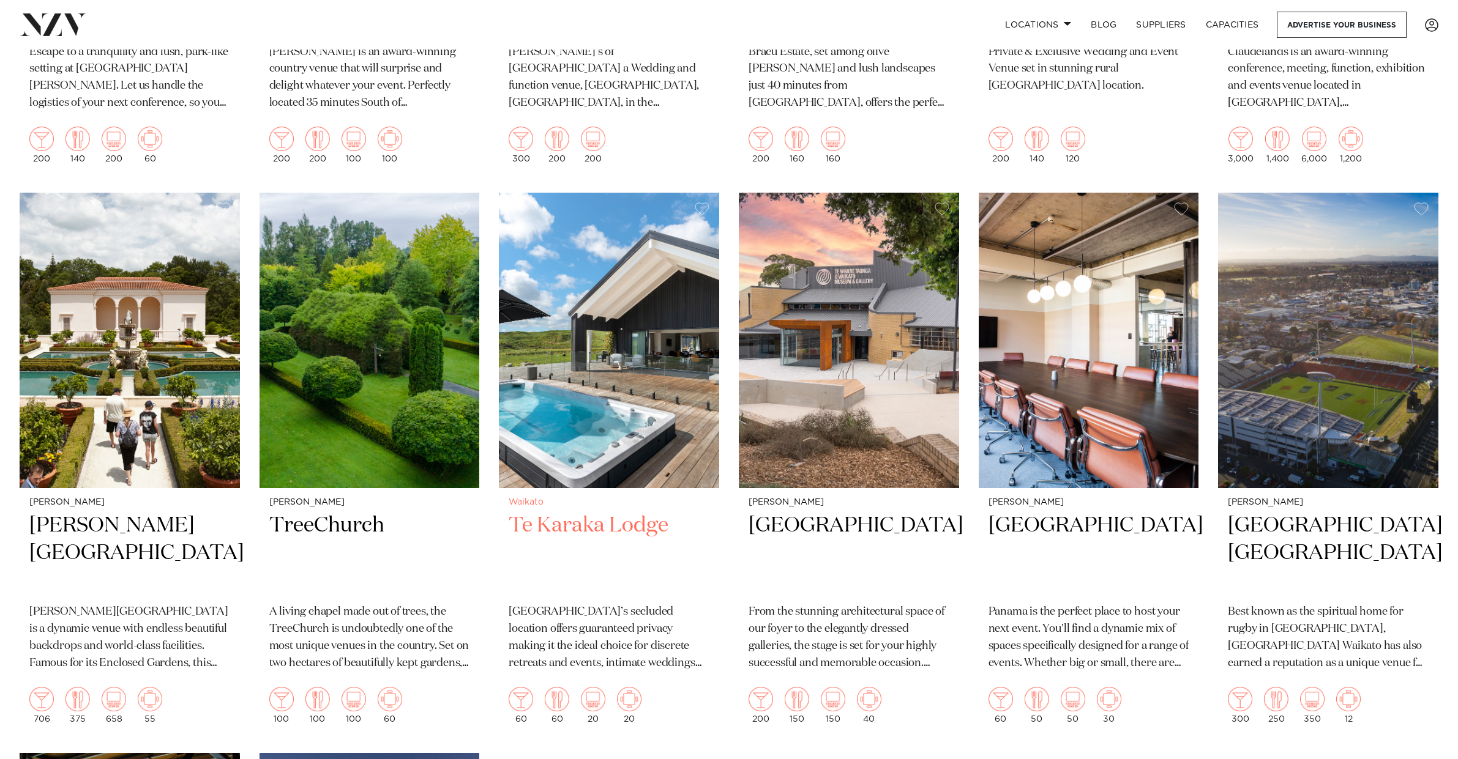
scroll to position [896, 0]
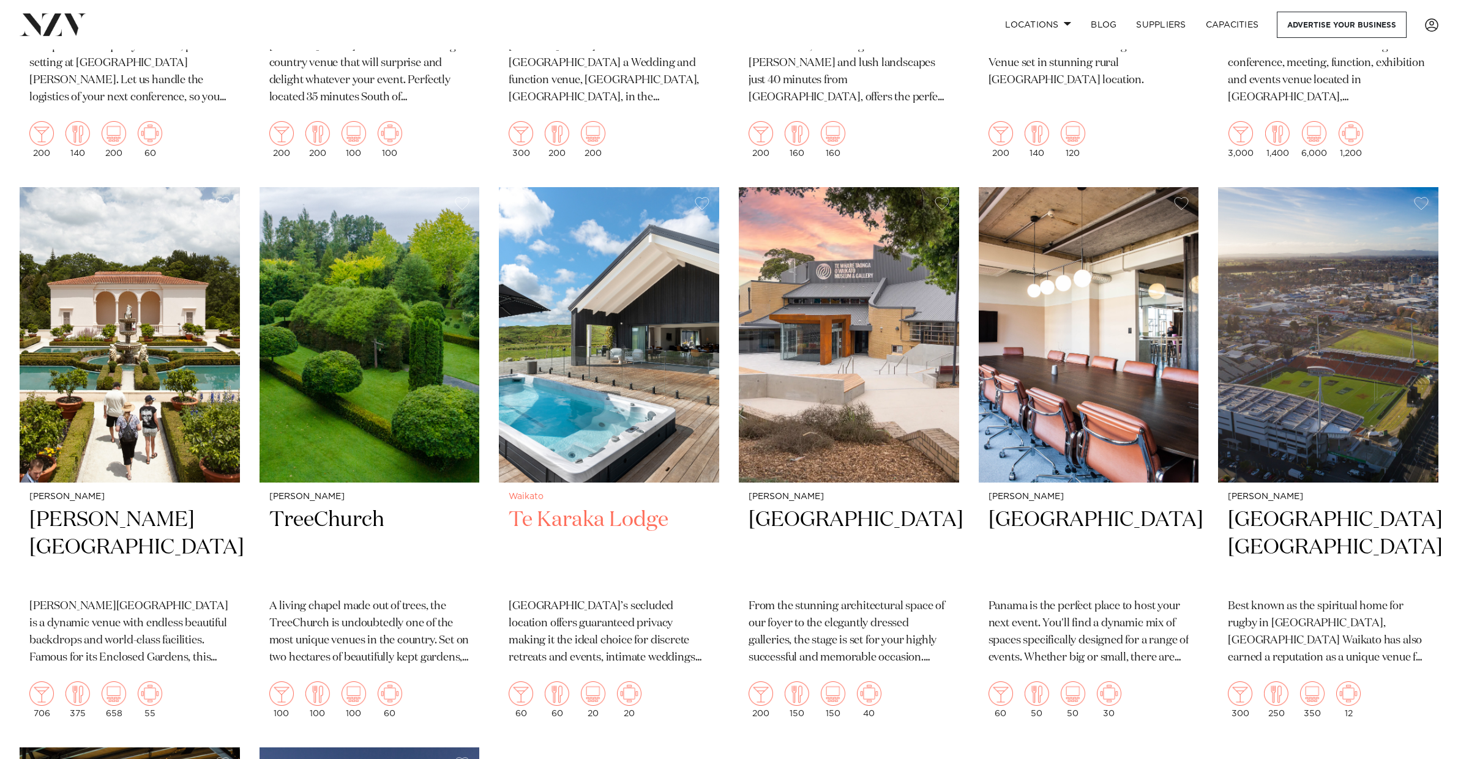
click at [647, 369] on img at bounding box center [609, 335] width 220 height 296
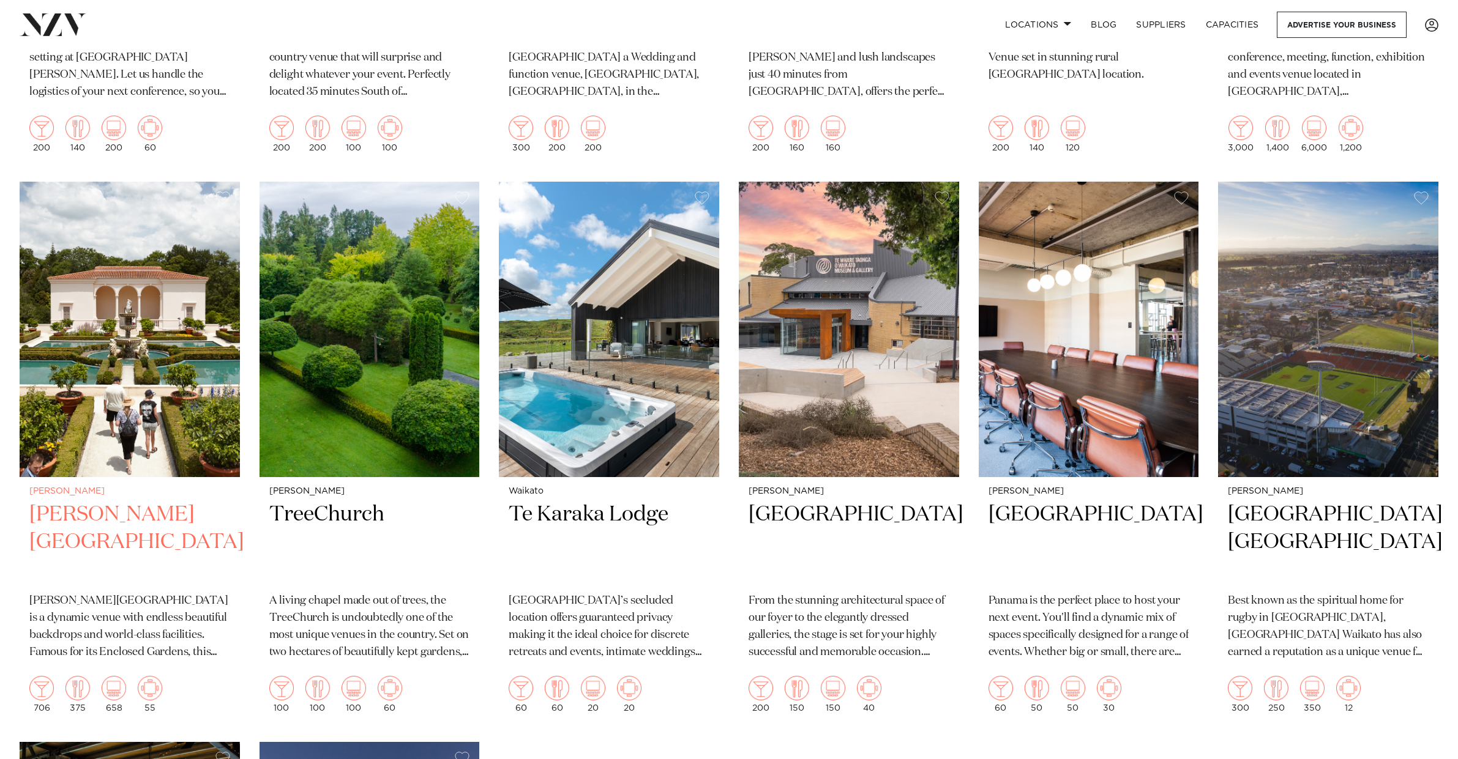
click at [127, 349] on img at bounding box center [130, 330] width 220 height 296
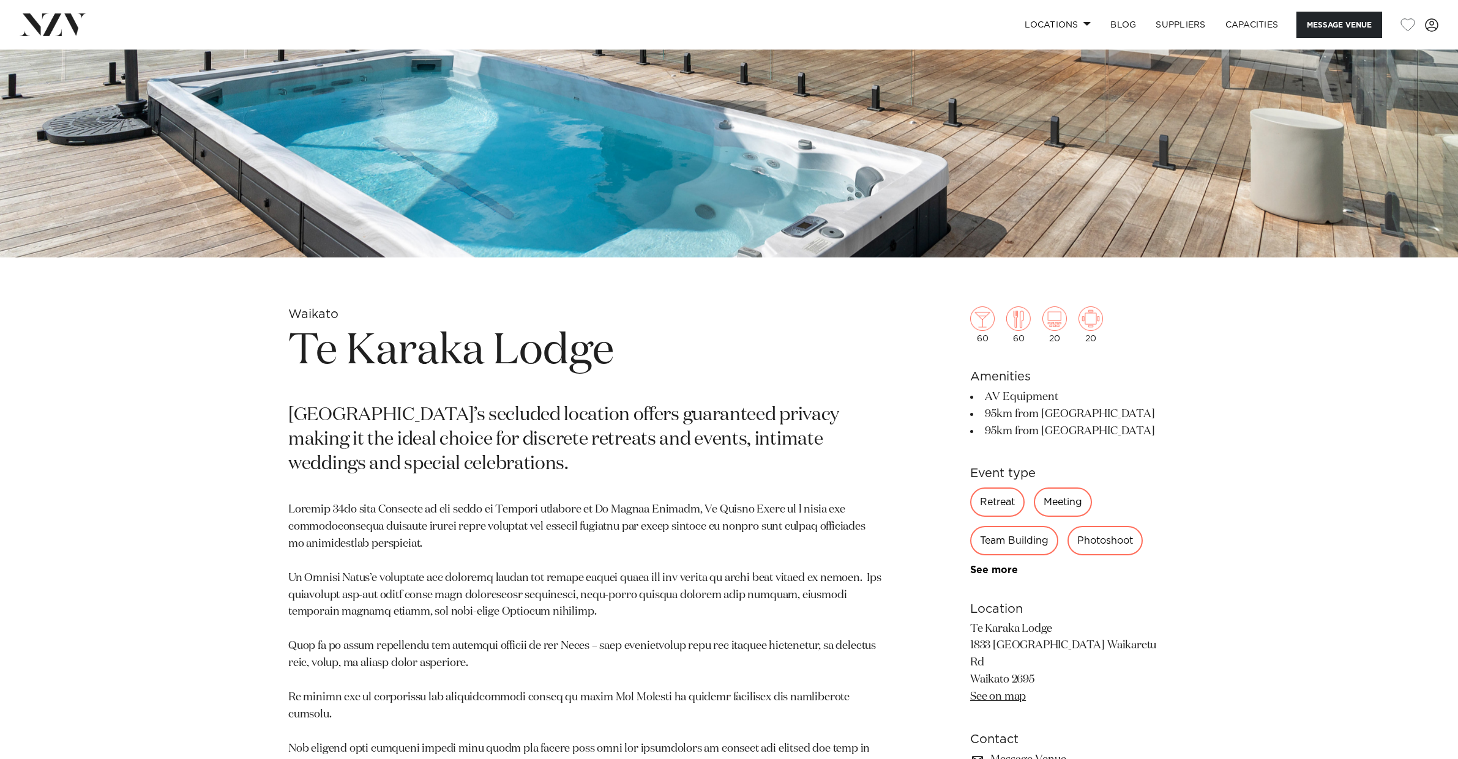
scroll to position [474, 0]
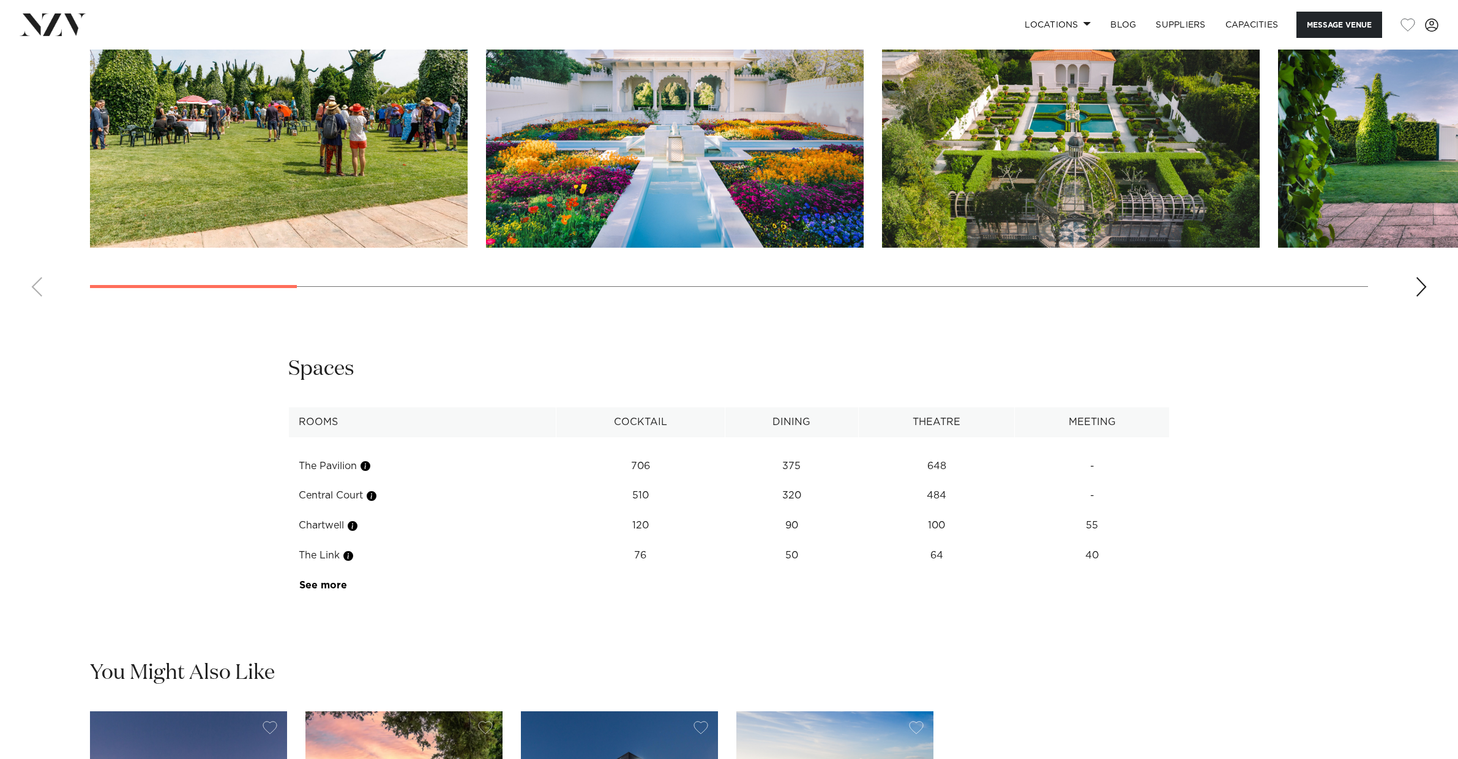
scroll to position [1504, 0]
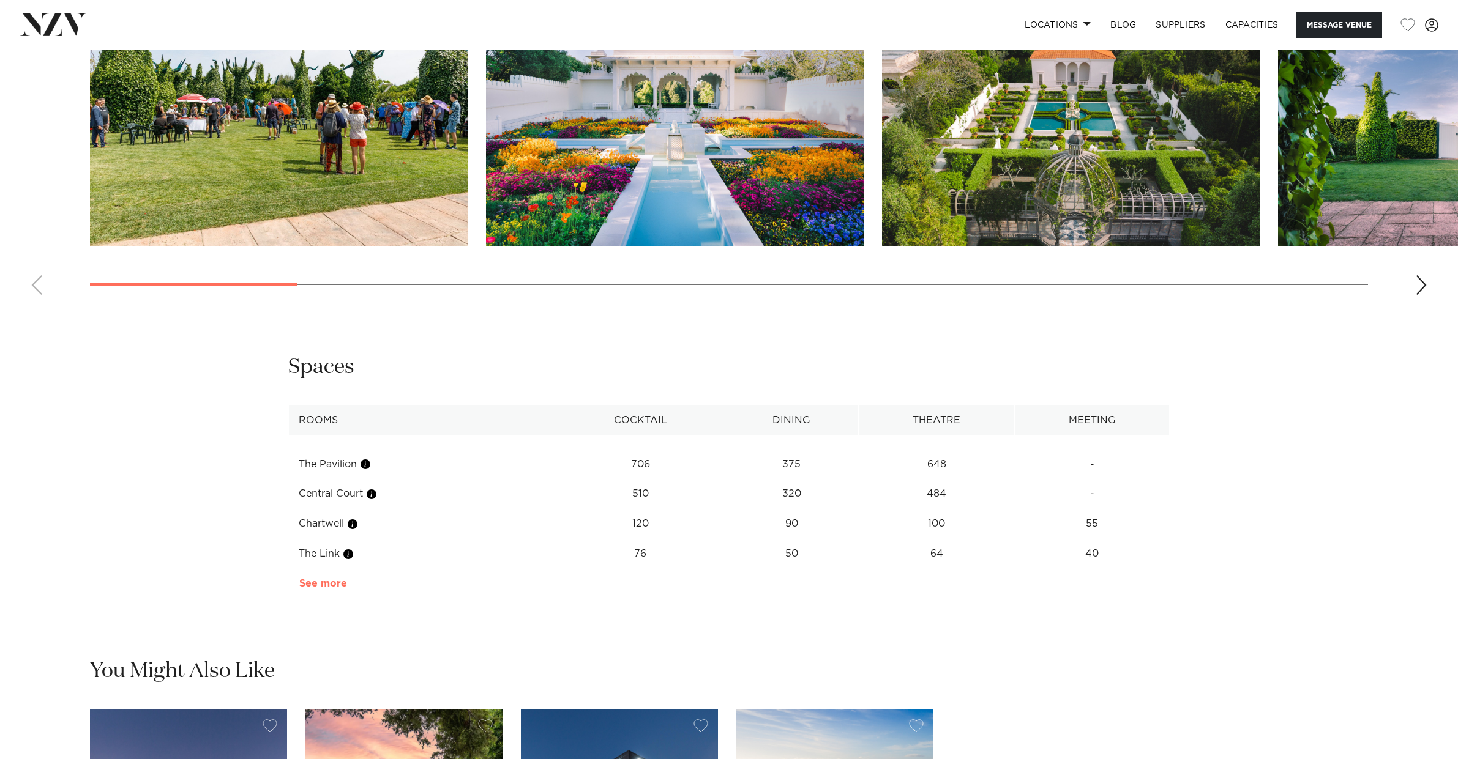
click at [329, 584] on link "See more" at bounding box center [346, 584] width 95 height 10
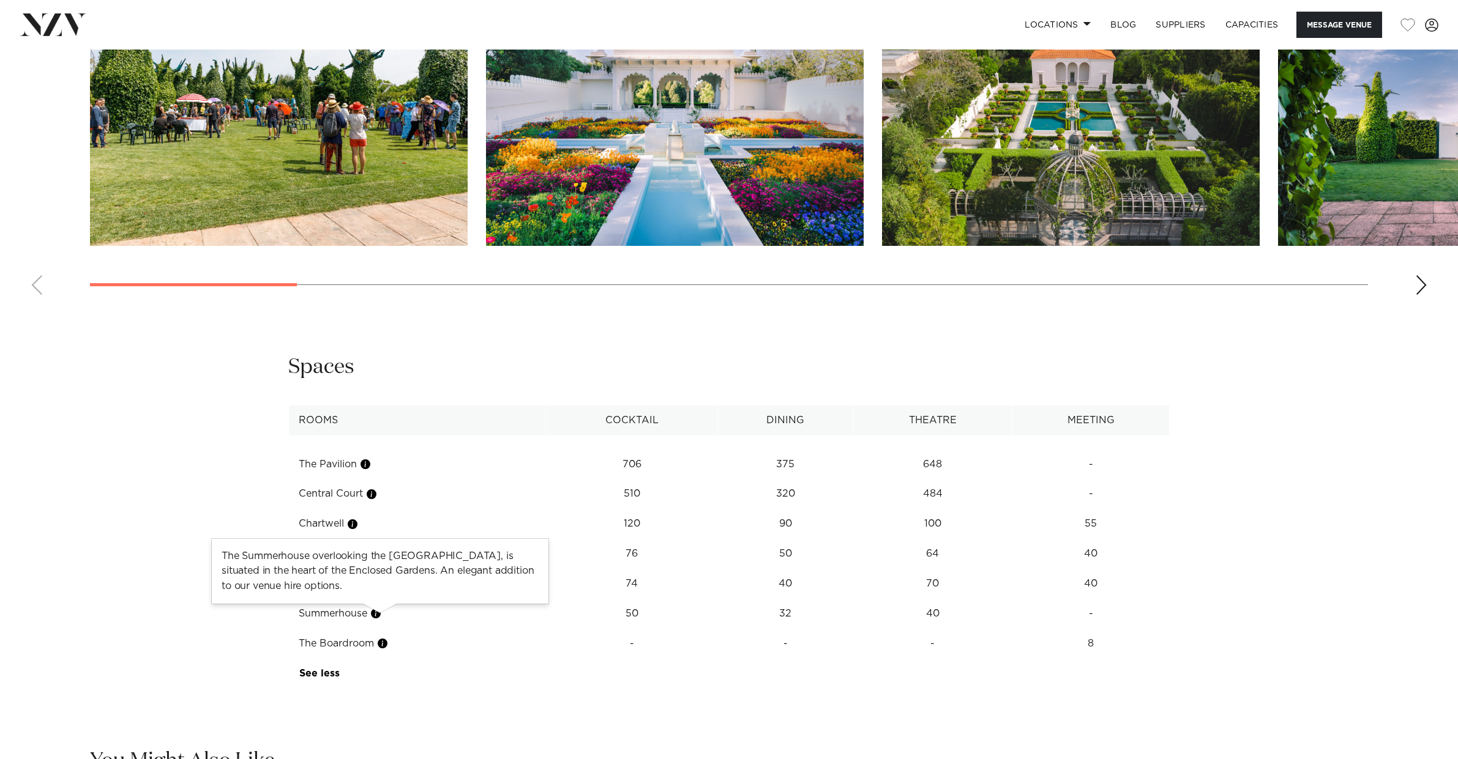
click at [378, 616] on button "button" at bounding box center [376, 614] width 12 height 12
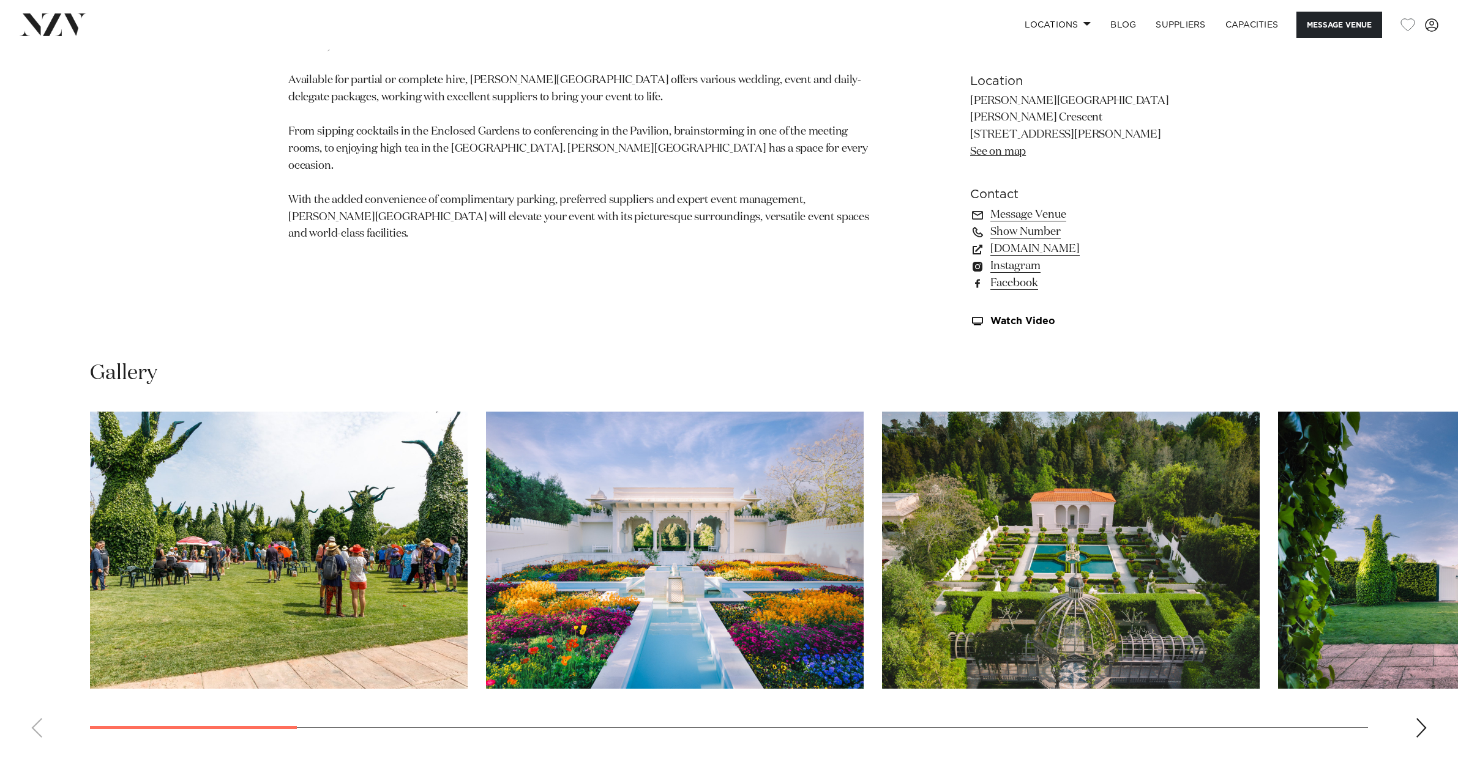
scroll to position [1068, 0]
